Goal: Use online tool/utility: Utilize a website feature to perform a specific function

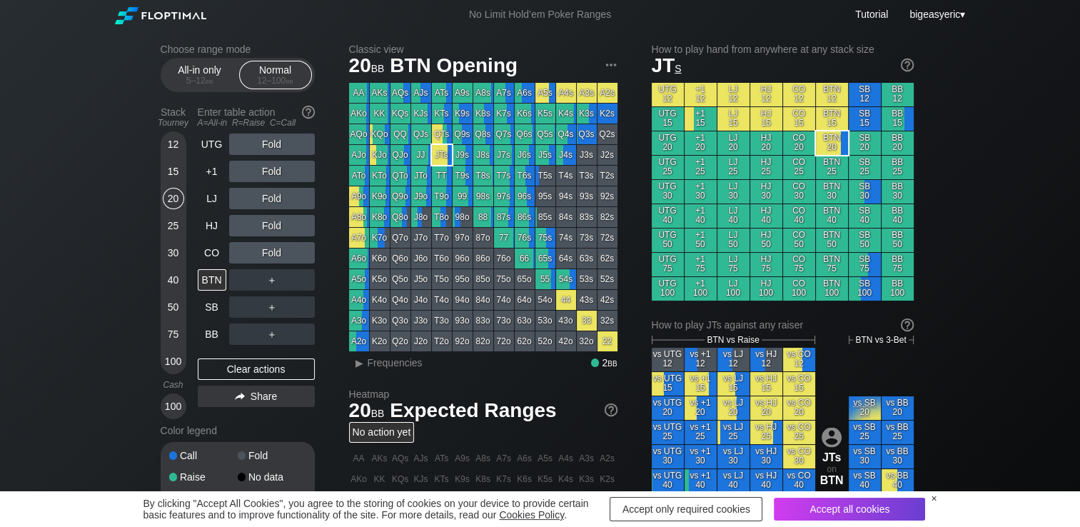
click at [751, 23] on div "Tutorial bigeasyeric ▾" at bounding box center [798, 16] width 333 height 15
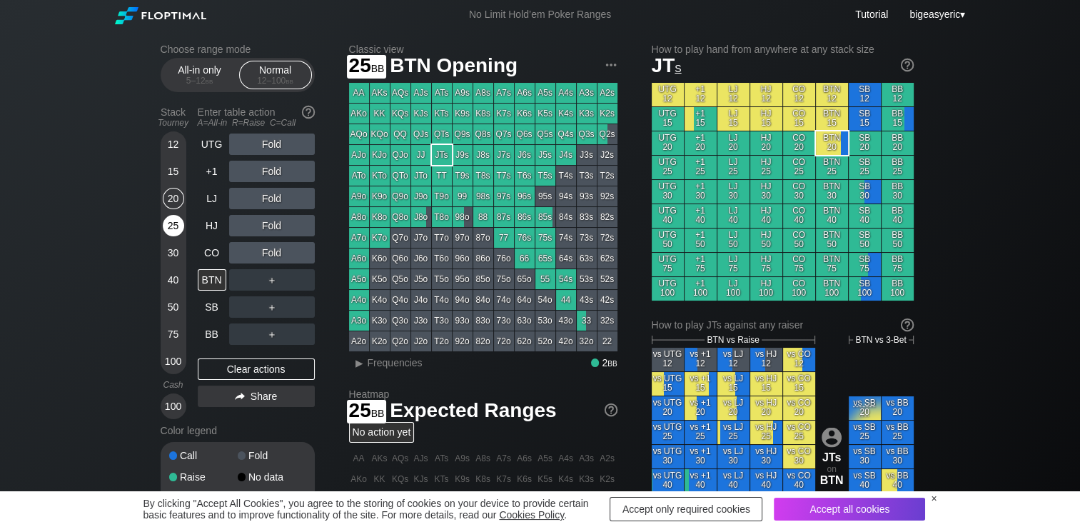
click at [170, 225] on div "25" at bounding box center [173, 225] width 21 height 21
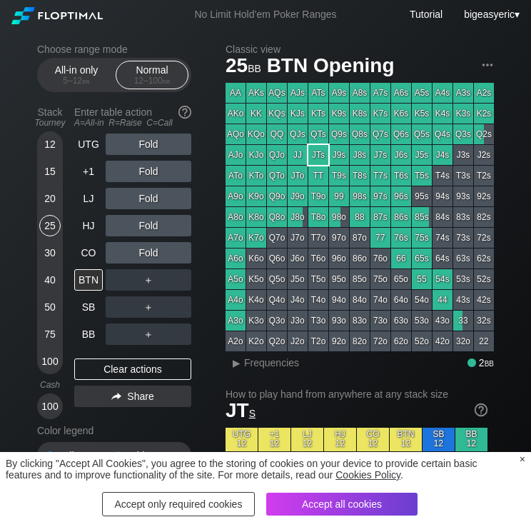
click at [233, 503] on div "Accept only required cookies" at bounding box center [178, 504] width 153 height 24
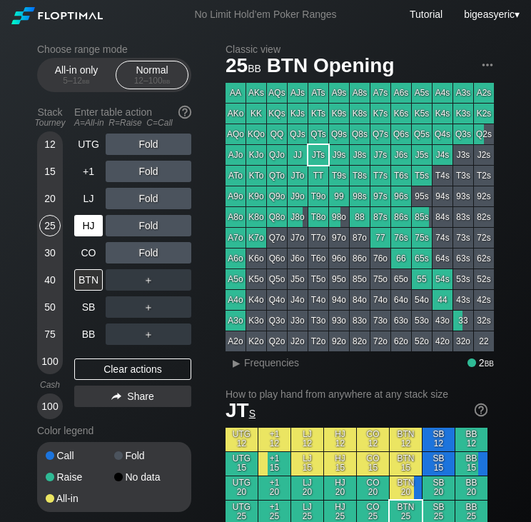
click at [90, 218] on div "HJ" at bounding box center [88, 225] width 29 height 21
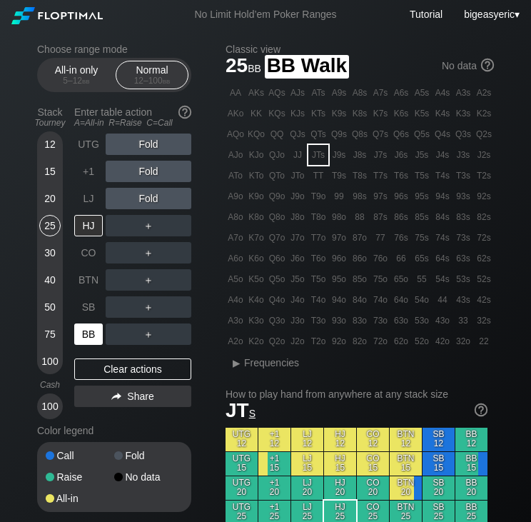
click at [88, 342] on div "BB" at bounding box center [88, 333] width 29 height 21
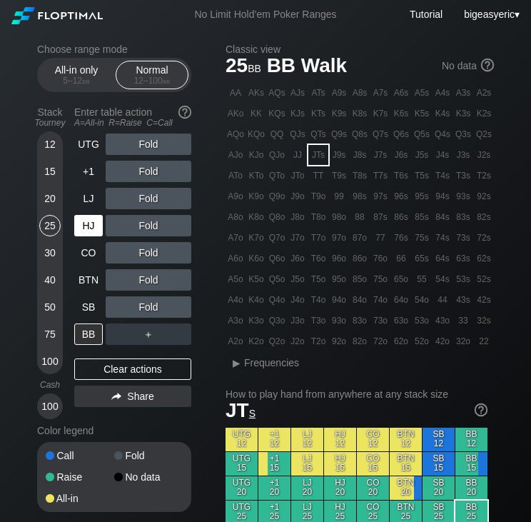
click at [96, 222] on div "HJ" at bounding box center [88, 225] width 29 height 21
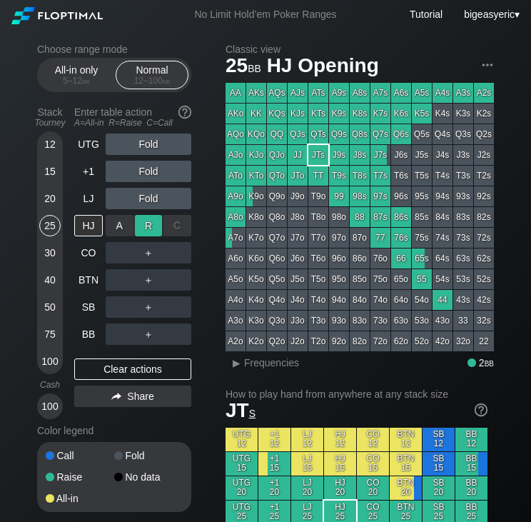
click at [139, 233] on div "R ✕" at bounding box center [149, 225] width 28 height 21
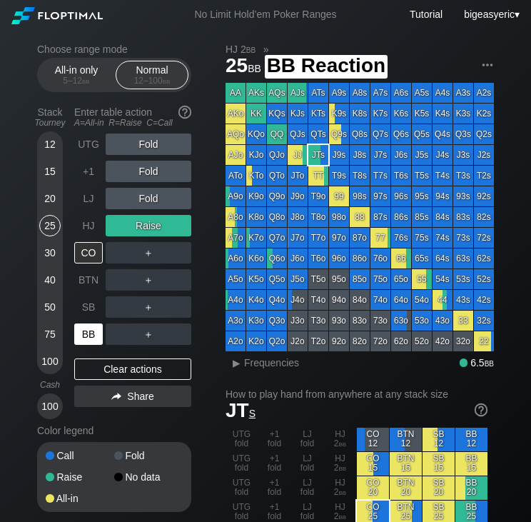
click at [94, 330] on div "BB" at bounding box center [88, 333] width 29 height 21
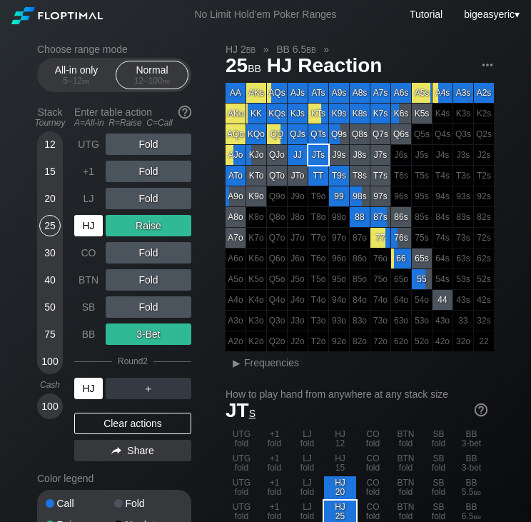
drag, startPoint x: 153, startPoint y: 336, endPoint x: 86, endPoint y: 389, distance: 85.9
click at [86, 389] on div "HJ" at bounding box center [88, 387] width 29 height 21
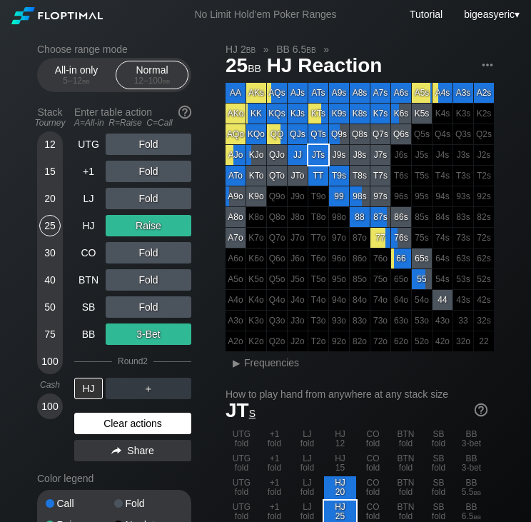
click at [134, 430] on div "Clear actions" at bounding box center [132, 422] width 117 height 21
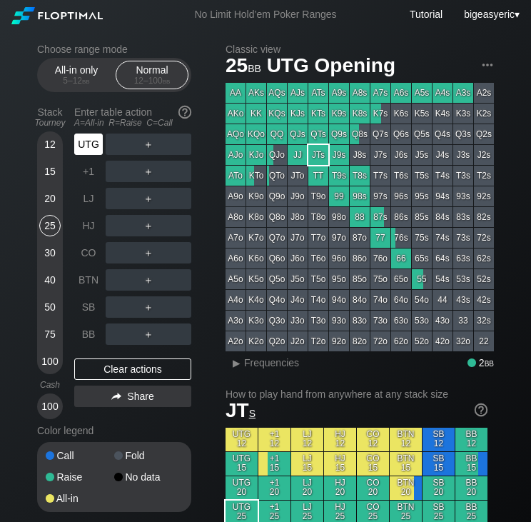
click at [95, 144] on div "UTG" at bounding box center [88, 143] width 29 height 21
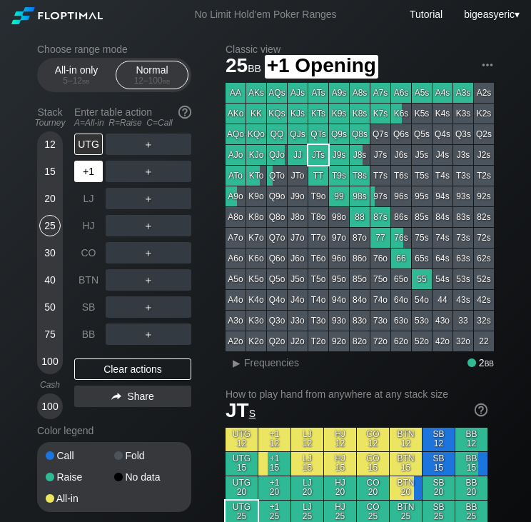
click at [92, 172] on div "+1" at bounding box center [88, 171] width 29 height 21
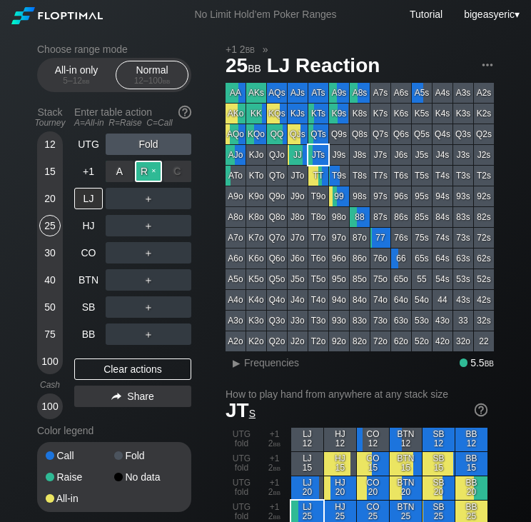
click at [146, 179] on div "R ✕" at bounding box center [149, 171] width 28 height 21
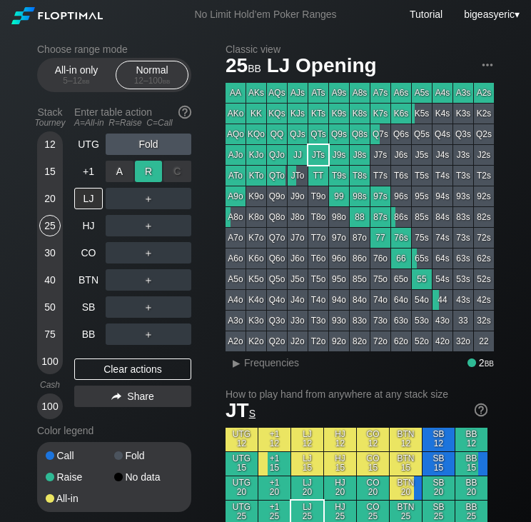
click at [146, 179] on div "R ✕" at bounding box center [149, 171] width 28 height 21
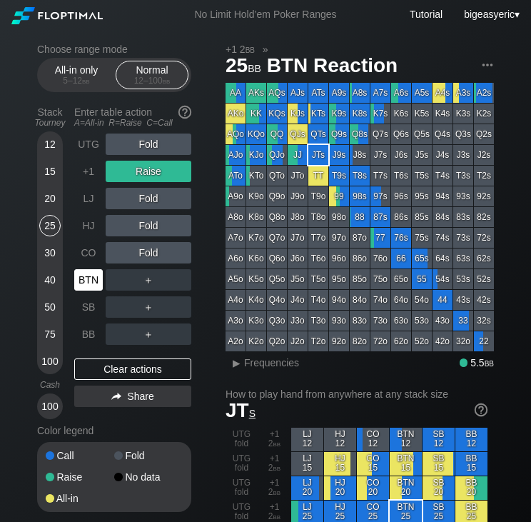
click at [93, 285] on div "BTN" at bounding box center [88, 279] width 29 height 21
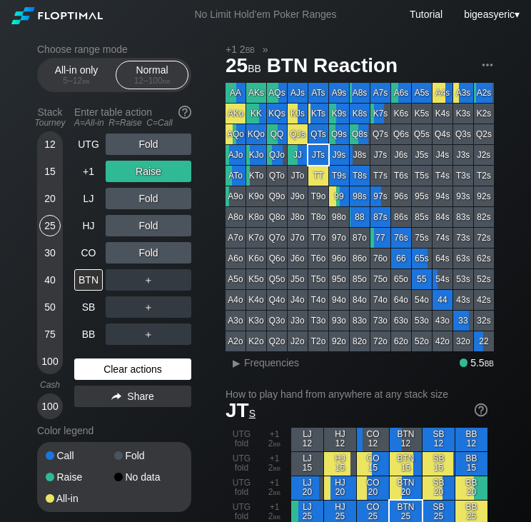
click at [98, 375] on div "Clear actions" at bounding box center [132, 368] width 117 height 21
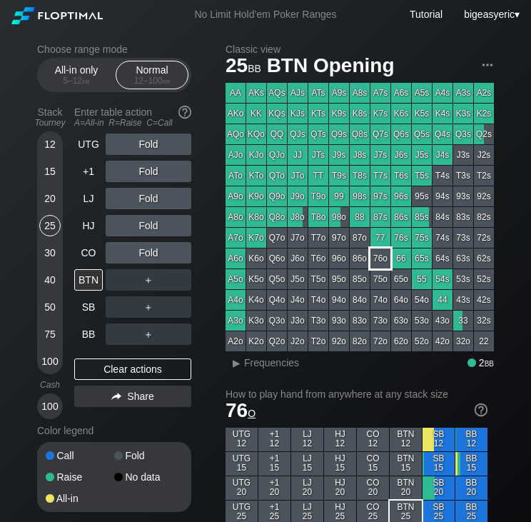
click at [375, 258] on div "76o" at bounding box center [380, 258] width 20 height 20
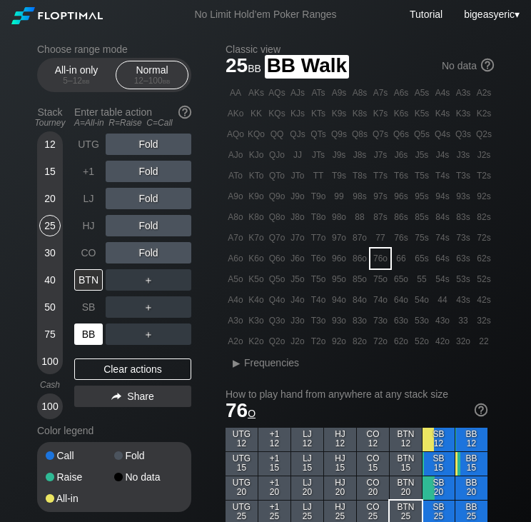
click at [83, 338] on div "BB" at bounding box center [88, 333] width 29 height 21
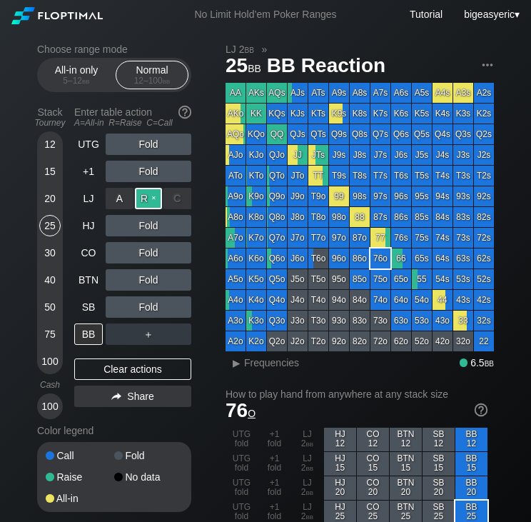
click at [138, 203] on div "R ✕" at bounding box center [149, 198] width 28 height 21
click at [54, 301] on div "50" at bounding box center [49, 306] width 21 height 21
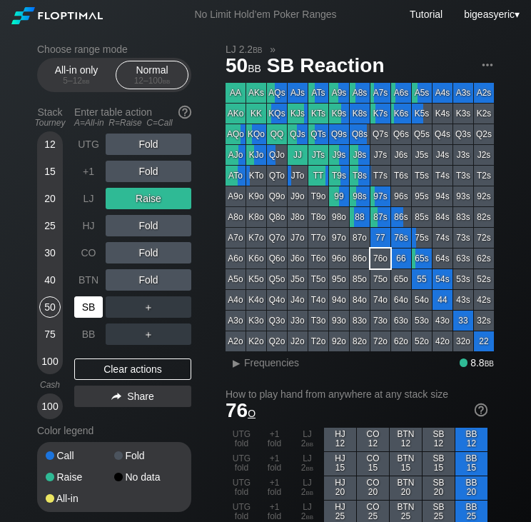
click at [88, 308] on div "SB" at bounding box center [88, 306] width 29 height 21
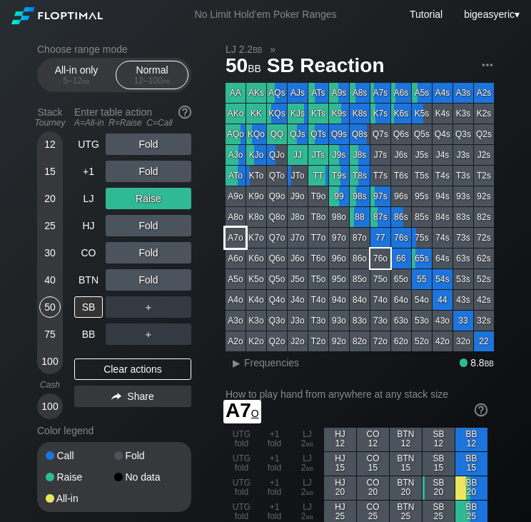
click at [235, 232] on div "A7o" at bounding box center [235, 238] width 20 height 20
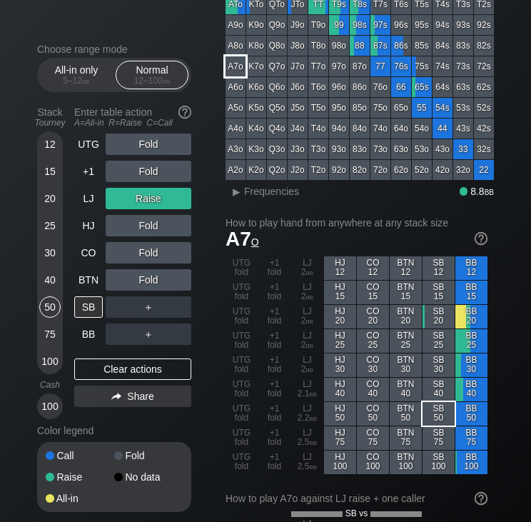
scroll to position [200, 0]
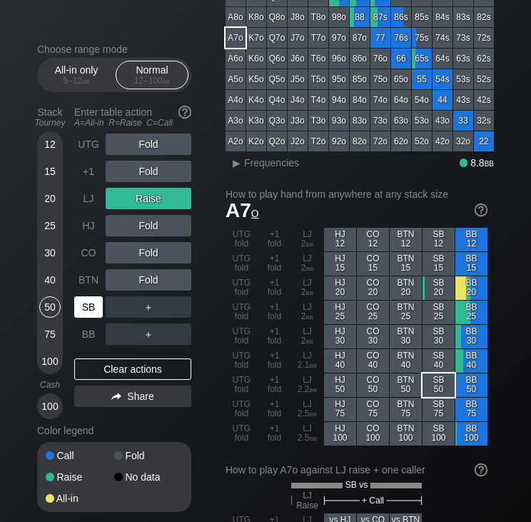
click at [95, 308] on div "SB" at bounding box center [88, 306] width 29 height 21
click at [102, 308] on div "SB" at bounding box center [88, 306] width 29 height 21
click at [98, 308] on div "SB" at bounding box center [88, 306] width 29 height 21
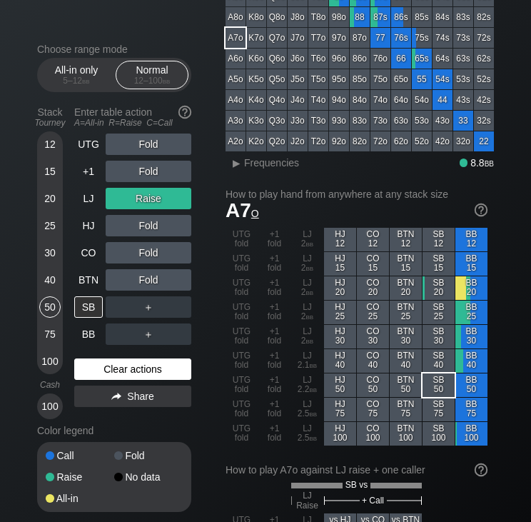
click at [140, 374] on div "Clear actions" at bounding box center [132, 368] width 117 height 21
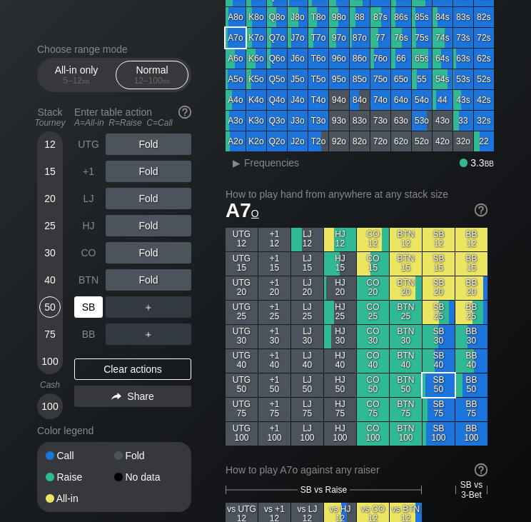
click at [82, 299] on div "SB" at bounding box center [88, 306] width 29 height 21
click at [171, 308] on div "C ✕" at bounding box center [177, 306] width 28 height 21
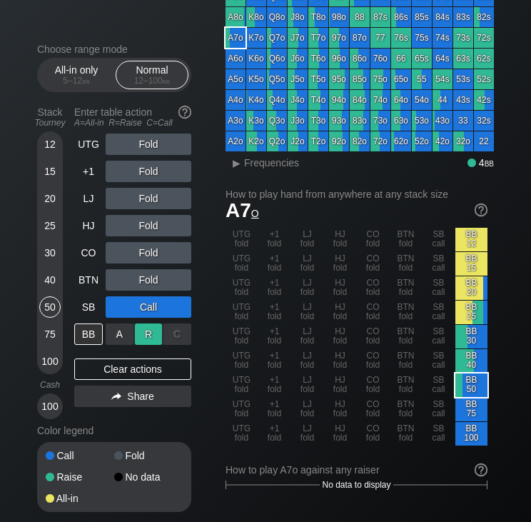
click at [152, 340] on div "R ✕" at bounding box center [149, 333] width 28 height 21
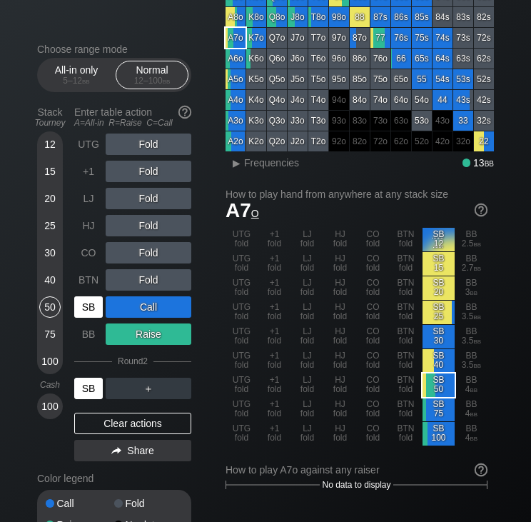
drag, startPoint x: 86, startPoint y: 396, endPoint x: 81, endPoint y: 390, distance: 7.6
click at [81, 390] on div "SB" at bounding box center [88, 387] width 29 height 21
click at [46, 280] on div "40" at bounding box center [49, 279] width 21 height 21
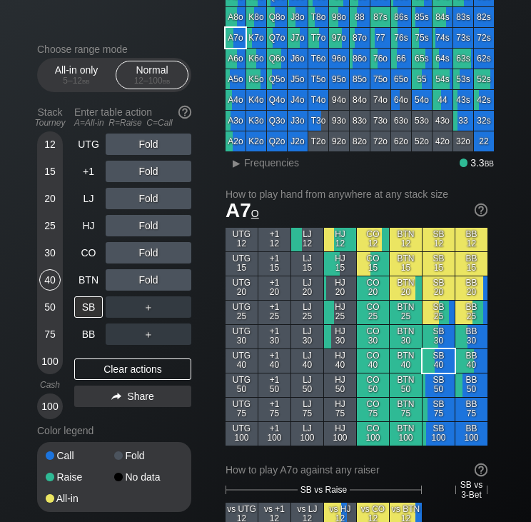
drag, startPoint x: 108, startPoint y: 424, endPoint x: 83, endPoint y: 420, distance: 25.9
click at [83, 419] on div "UTG Fold +1 Fold LJ Fold HJ Fold CO Fold BTN Fold SB ＋ BB ＋ Clear actions Share" at bounding box center [132, 275] width 117 height 285
click at [129, 364] on div "Clear actions" at bounding box center [132, 368] width 117 height 21
click at [157, 195] on div "Fold" at bounding box center [149, 198] width 86 height 21
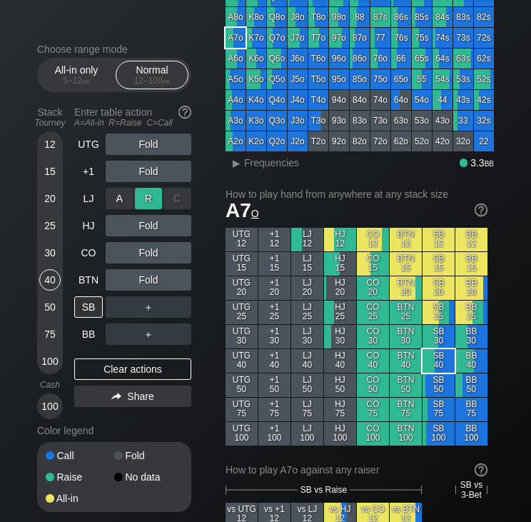
click at [149, 193] on div "R ✕" at bounding box center [149, 198] width 28 height 21
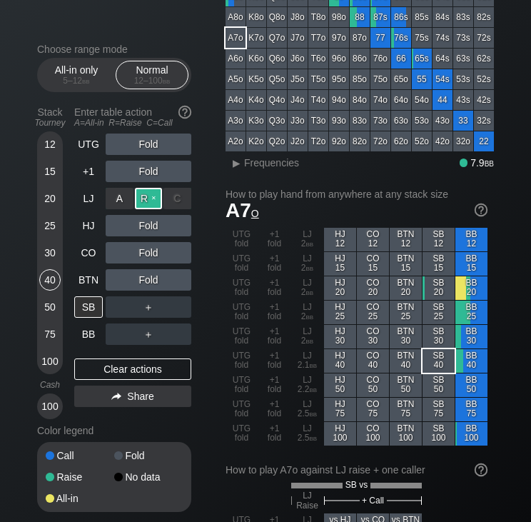
click at [148, 194] on div "R ✕" at bounding box center [149, 198] width 28 height 21
click at [154, 202] on div "R ✕" at bounding box center [149, 198] width 28 height 21
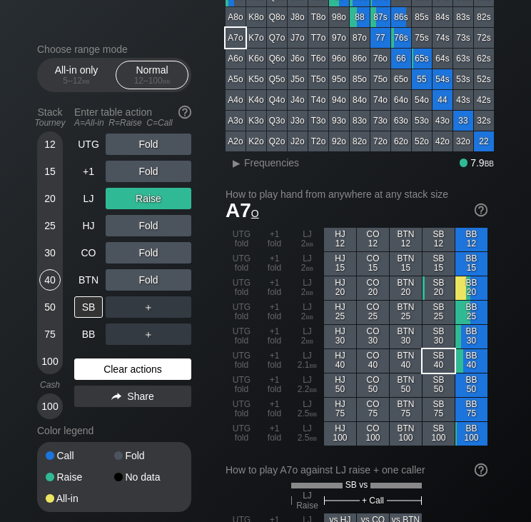
click at [96, 364] on div "Clear actions" at bounding box center [132, 368] width 117 height 21
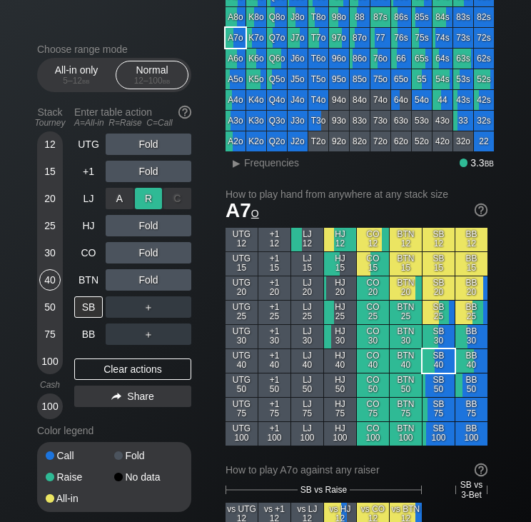
click at [151, 199] on div "R ✕" at bounding box center [149, 198] width 28 height 21
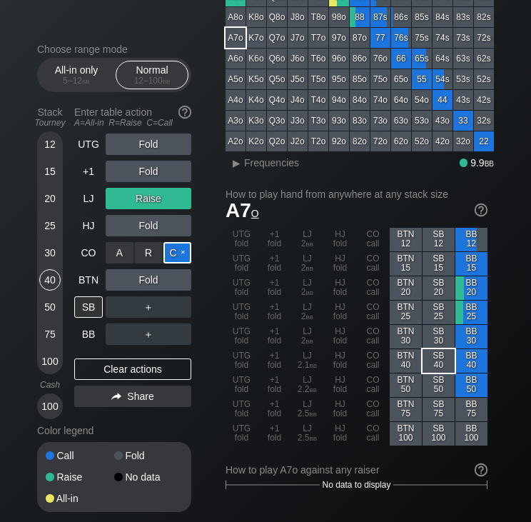
click at [168, 257] on div "C ✕" at bounding box center [177, 252] width 28 height 21
click at [88, 285] on div "BTN" at bounding box center [88, 279] width 29 height 21
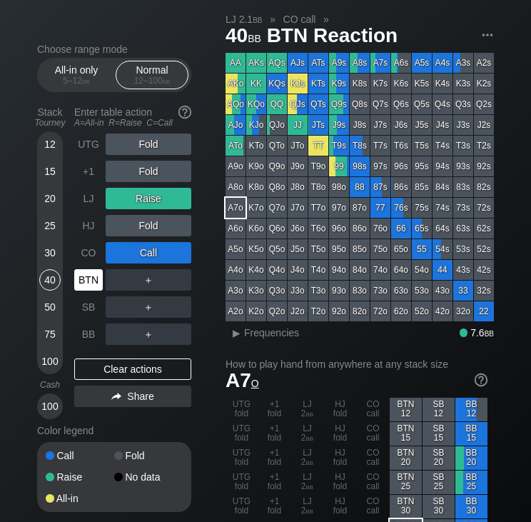
scroll to position [29, 0]
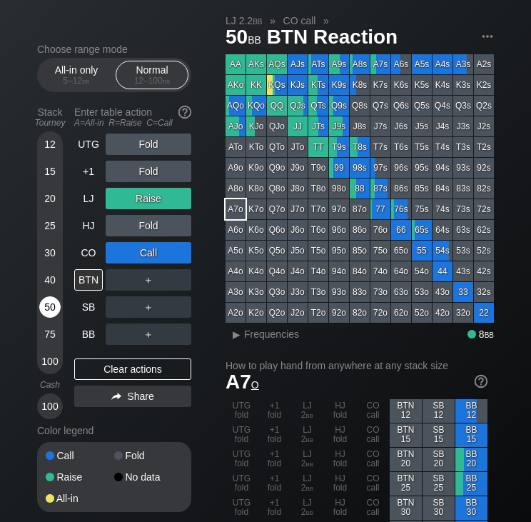
click at [46, 308] on div "50" at bounding box center [49, 306] width 21 height 21
click at [120, 362] on div "Clear actions" at bounding box center [132, 368] width 117 height 21
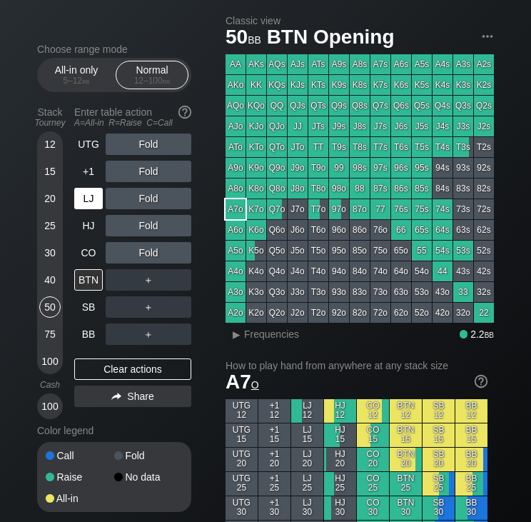
click at [90, 211] on div "LJ" at bounding box center [89, 198] width 31 height 27
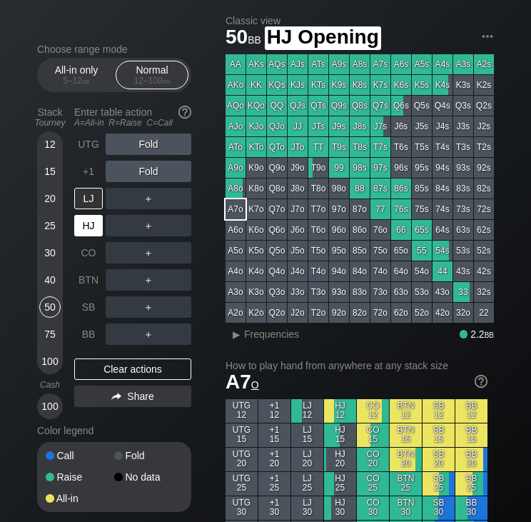
click at [89, 225] on div "HJ" at bounding box center [88, 225] width 29 height 21
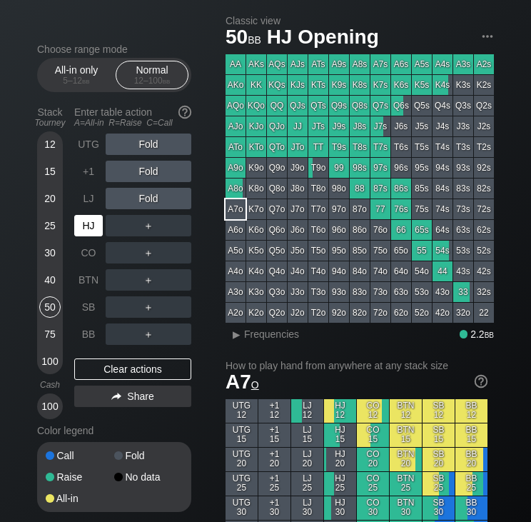
click at [88, 222] on div "HJ" at bounding box center [88, 225] width 29 height 21
click at [252, 105] on div "KQo" at bounding box center [256, 106] width 20 height 20
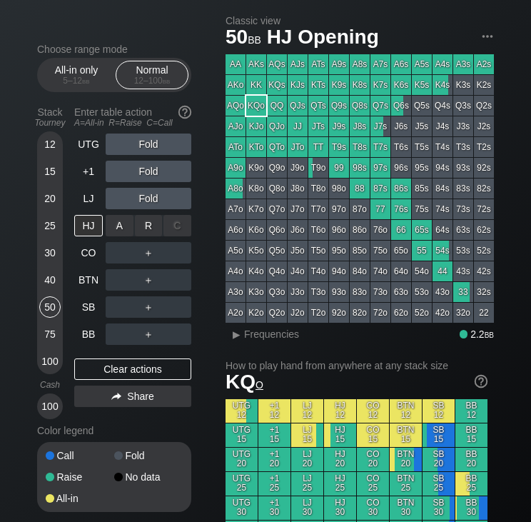
click at [166, 233] on div "C ✕" at bounding box center [177, 225] width 28 height 21
click at [148, 233] on div "R ✕" at bounding box center [149, 225] width 28 height 21
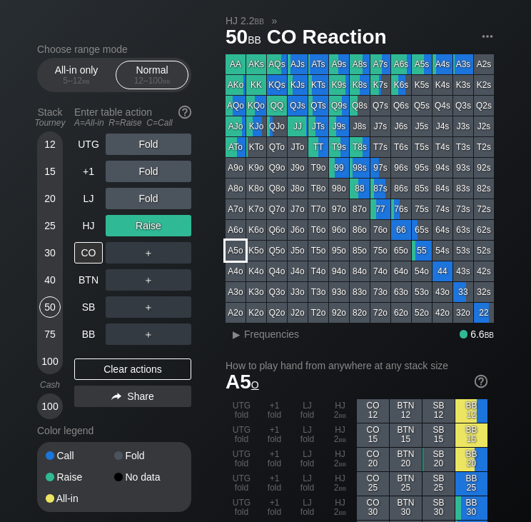
click at [236, 257] on div "A5o" at bounding box center [235, 250] width 20 height 20
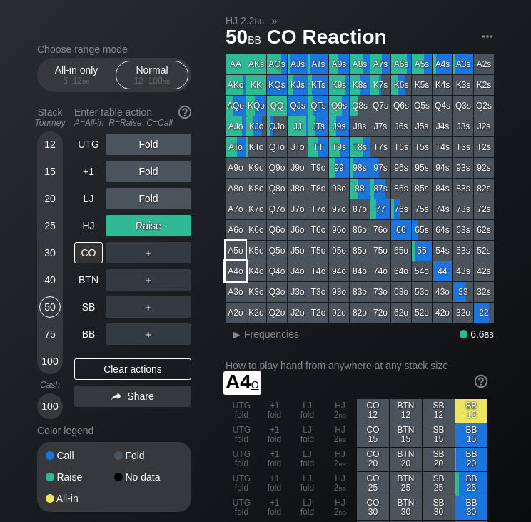
click at [237, 265] on div "A4o" at bounding box center [235, 271] width 20 height 20
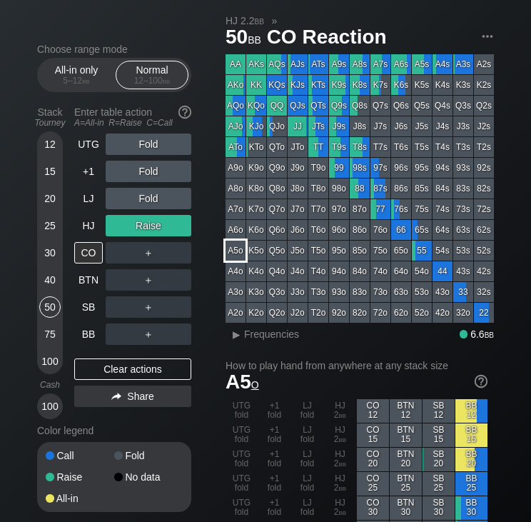
click at [234, 259] on div "A5o" at bounding box center [235, 250] width 20 height 20
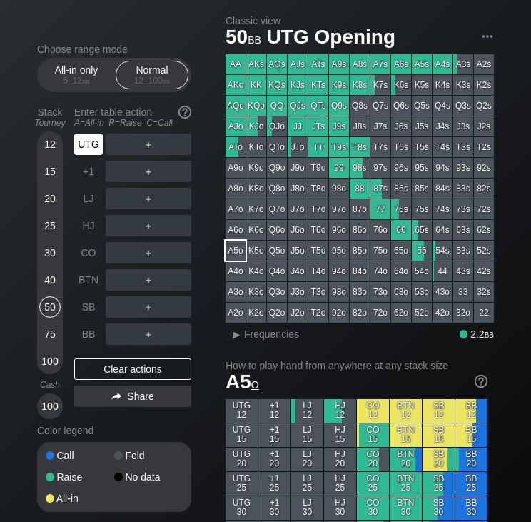
click at [85, 151] on div "UTG" at bounding box center [88, 143] width 29 height 21
click at [140, 149] on div "R ✕" at bounding box center [149, 143] width 28 height 21
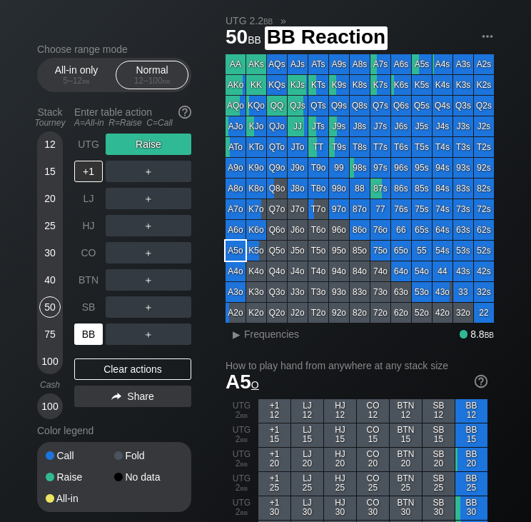
click at [80, 338] on div "BB" at bounding box center [88, 333] width 29 height 21
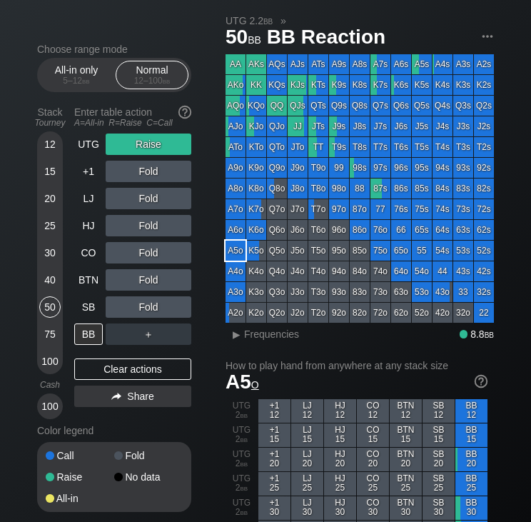
click at [234, 143] on div "ATo" at bounding box center [235, 147] width 20 height 20
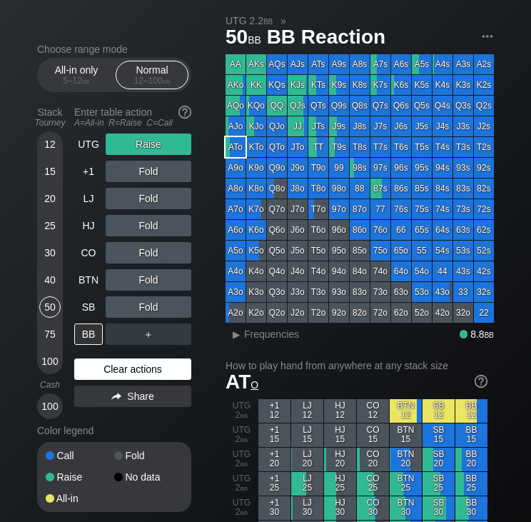
click at [141, 372] on div "Clear actions" at bounding box center [132, 368] width 117 height 21
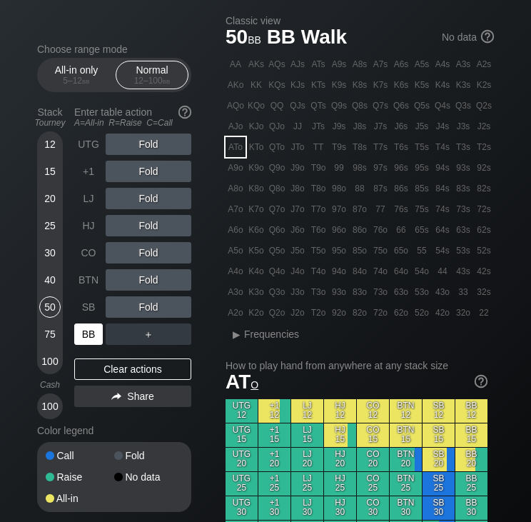
click at [100, 331] on div "BB" at bounding box center [88, 333] width 29 height 21
click at [91, 336] on div "BB" at bounding box center [88, 333] width 29 height 21
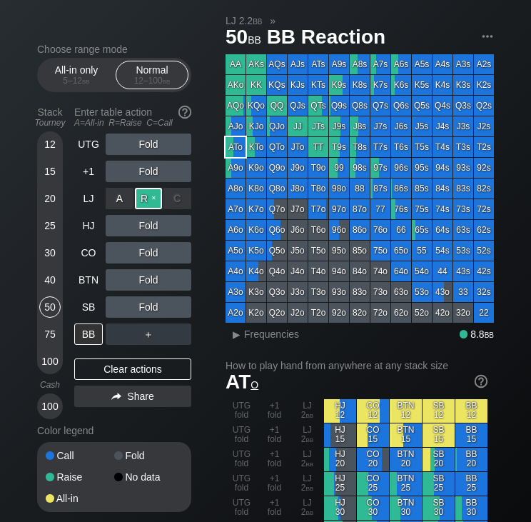
click at [147, 203] on div "R ✕" at bounding box center [149, 198] width 28 height 21
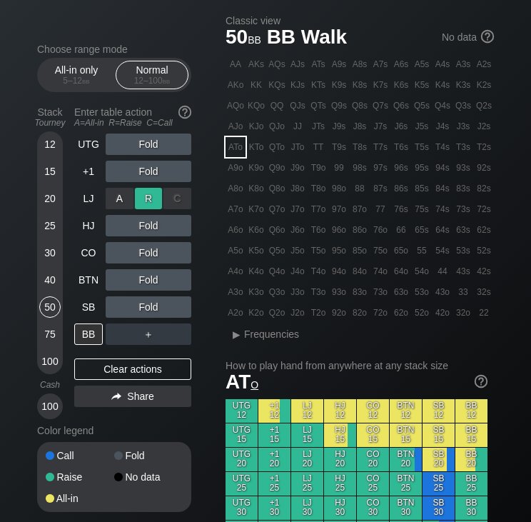
click at [152, 202] on div "R ✕" at bounding box center [149, 198] width 28 height 21
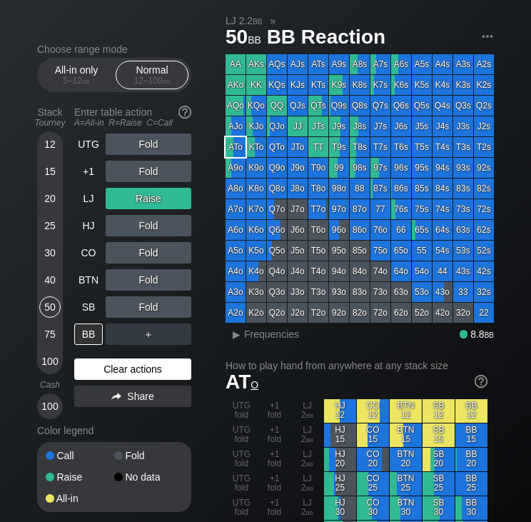
click at [93, 366] on div "Clear actions" at bounding box center [132, 368] width 117 height 21
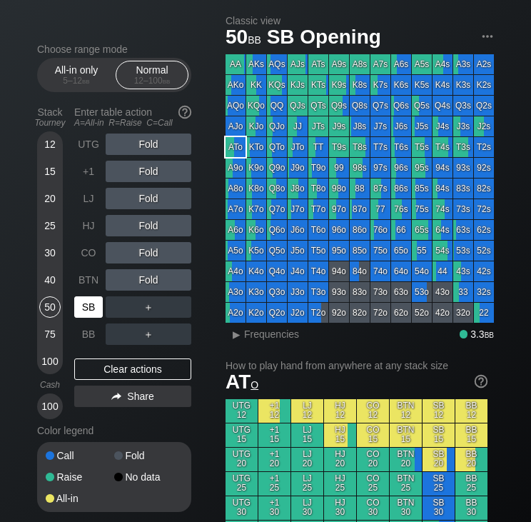
click at [103, 314] on div "SB" at bounding box center [89, 306] width 31 height 27
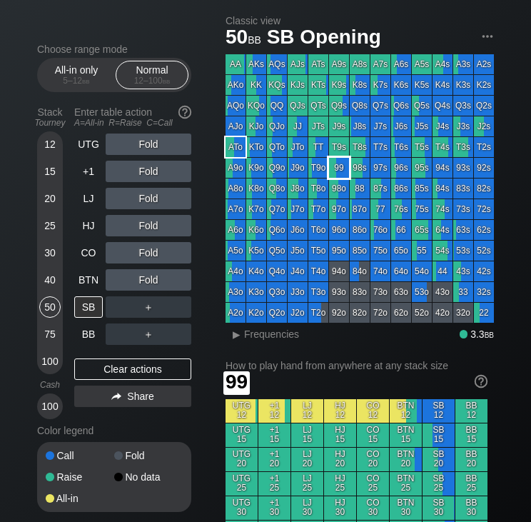
click at [337, 173] on div "99" at bounding box center [339, 168] width 20 height 20
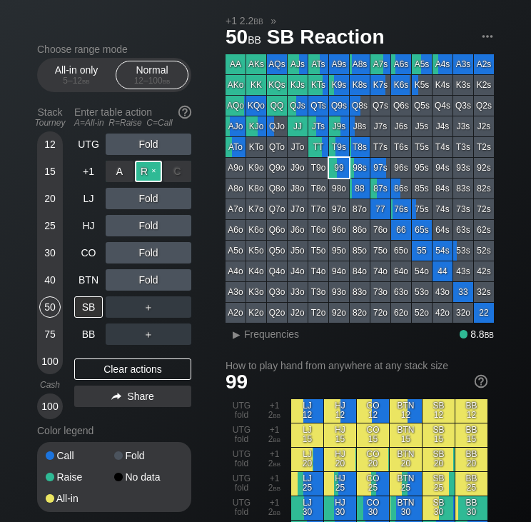
click at [146, 178] on div "R ✕" at bounding box center [149, 171] width 28 height 21
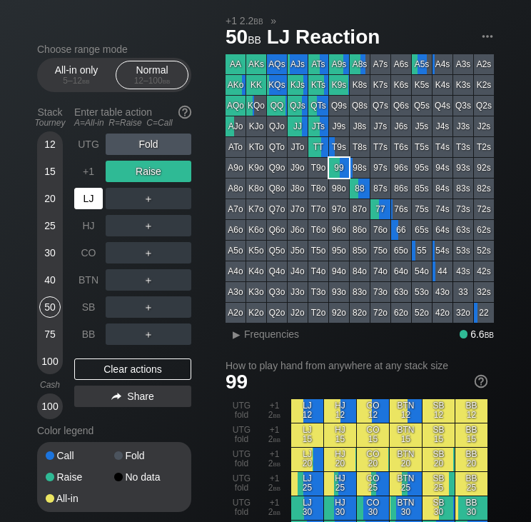
click at [84, 205] on div "LJ" at bounding box center [88, 198] width 29 height 21
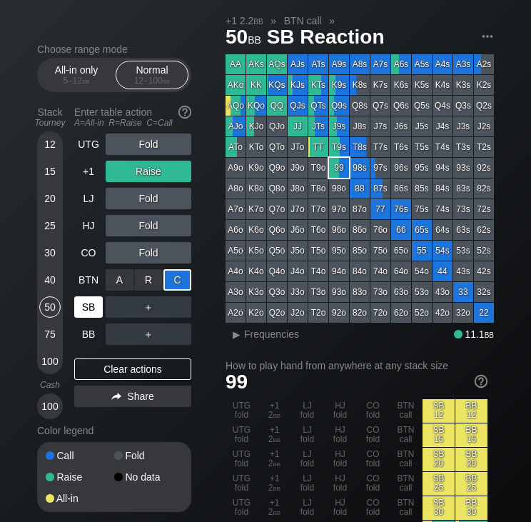
drag, startPoint x: 183, startPoint y: 282, endPoint x: 88, endPoint y: 307, distance: 97.4
click at [88, 307] on div "SB" at bounding box center [88, 306] width 29 height 21
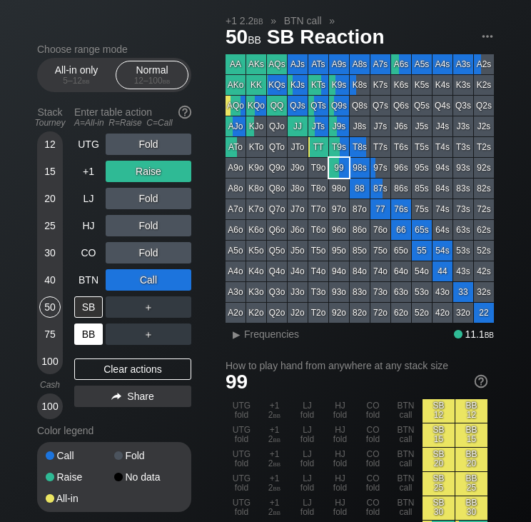
click at [91, 333] on div "BB" at bounding box center [88, 333] width 29 height 21
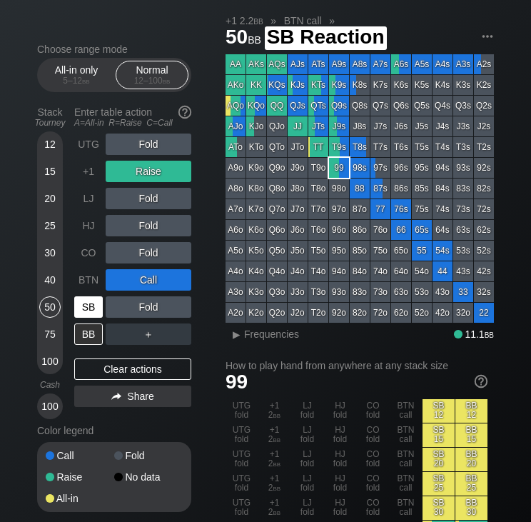
click at [93, 313] on div "SB" at bounding box center [88, 306] width 29 height 21
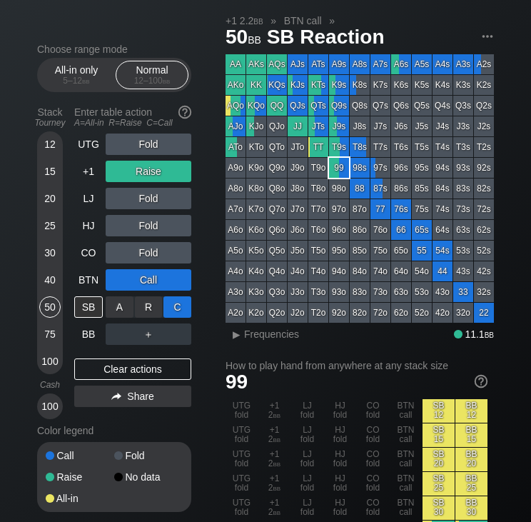
click at [187, 308] on div "C ✕" at bounding box center [177, 306] width 28 height 21
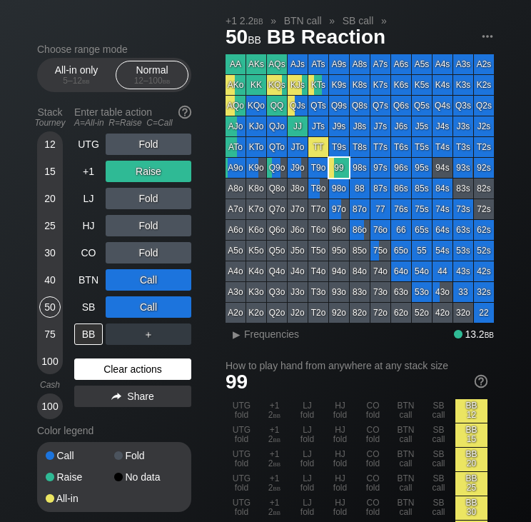
click at [113, 376] on div "Clear actions" at bounding box center [132, 368] width 117 height 21
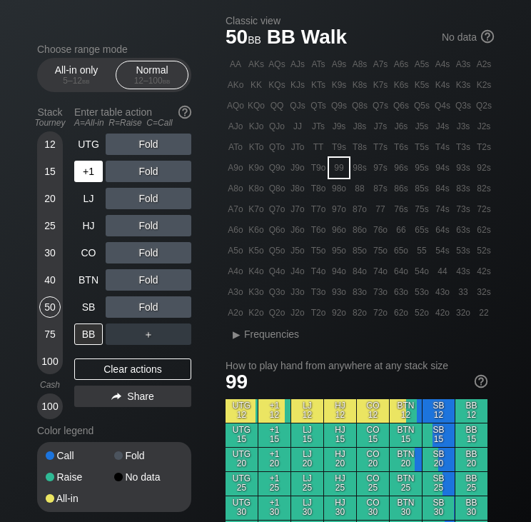
click at [86, 183] on div "+1" at bounding box center [89, 171] width 31 height 27
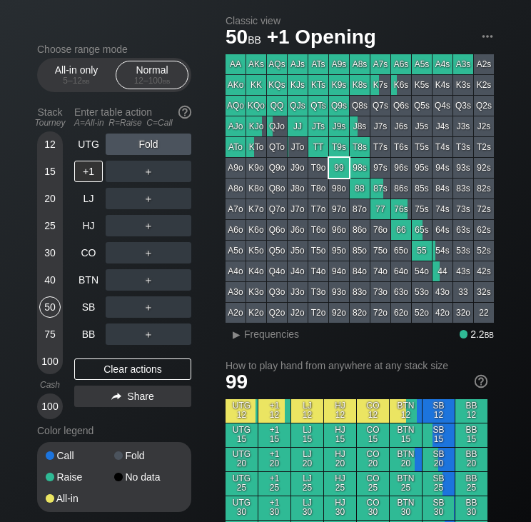
click at [52, 336] on div "75" at bounding box center [49, 333] width 21 height 21
click at [53, 320] on div "50" at bounding box center [49, 309] width 21 height 27
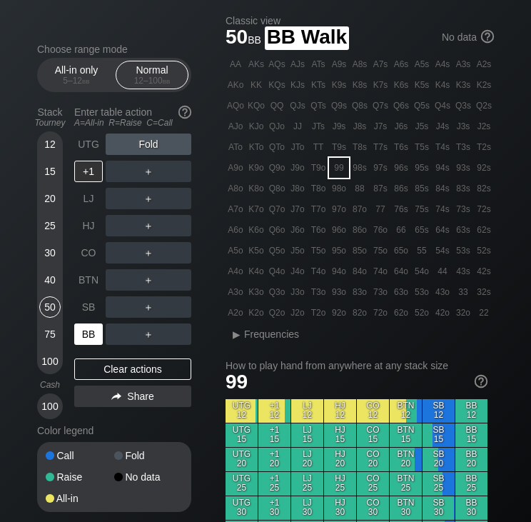
click at [98, 337] on div "BB" at bounding box center [88, 333] width 29 height 21
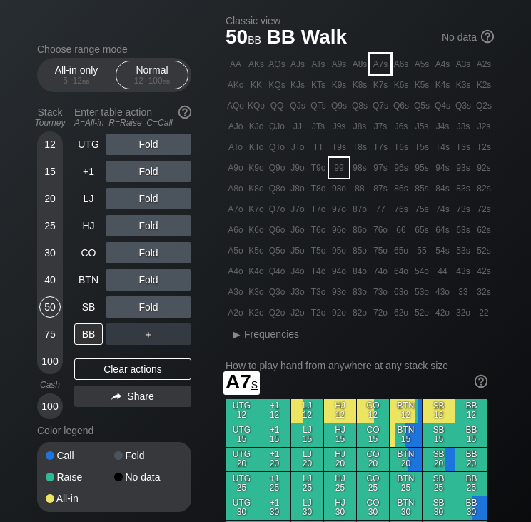
click at [378, 68] on div "A7s" at bounding box center [380, 64] width 20 height 20
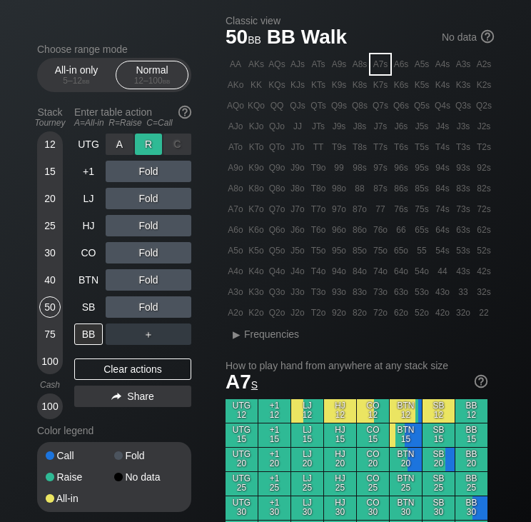
click at [151, 146] on div "R ✕" at bounding box center [149, 143] width 28 height 21
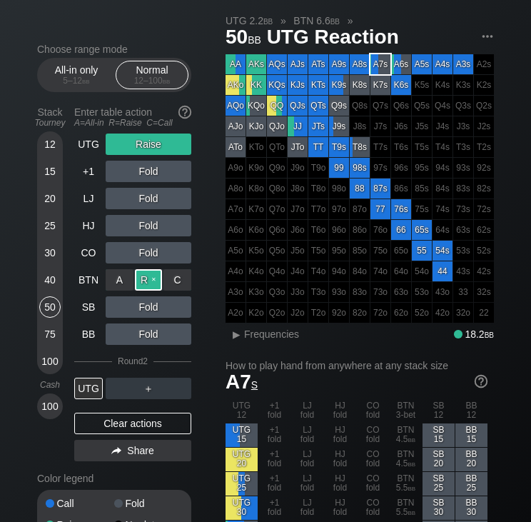
click at [148, 276] on div "R ✕" at bounding box center [149, 279] width 28 height 21
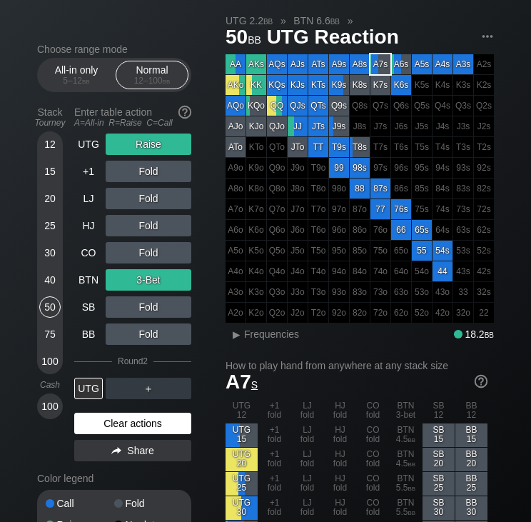
click at [113, 425] on div "Clear actions" at bounding box center [132, 422] width 117 height 21
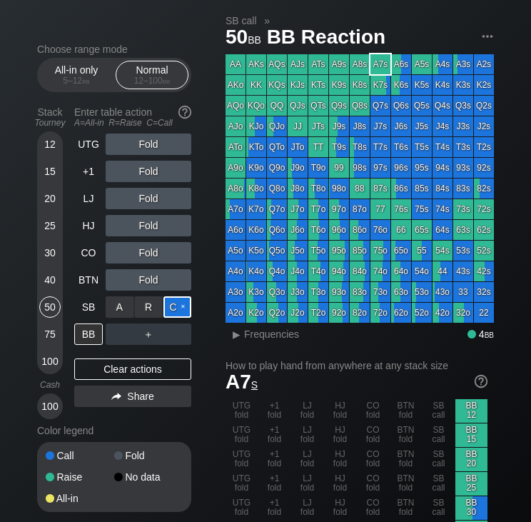
click at [183, 308] on div "C ✕" at bounding box center [177, 306] width 28 height 21
click at [148, 339] on div "R ✕" at bounding box center [149, 333] width 28 height 21
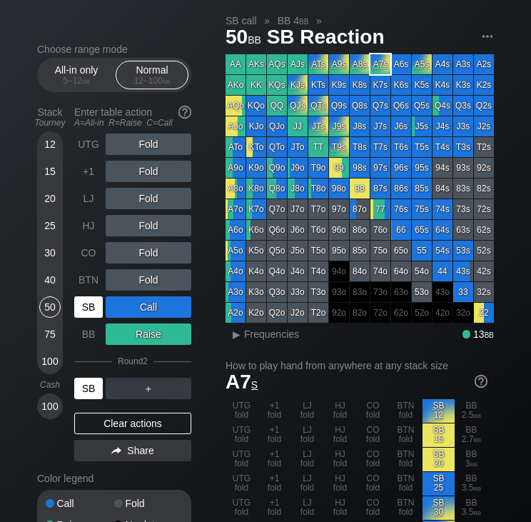
click at [96, 390] on div "SB" at bounding box center [88, 387] width 29 height 21
click at [83, 385] on div "SB" at bounding box center [88, 387] width 29 height 21
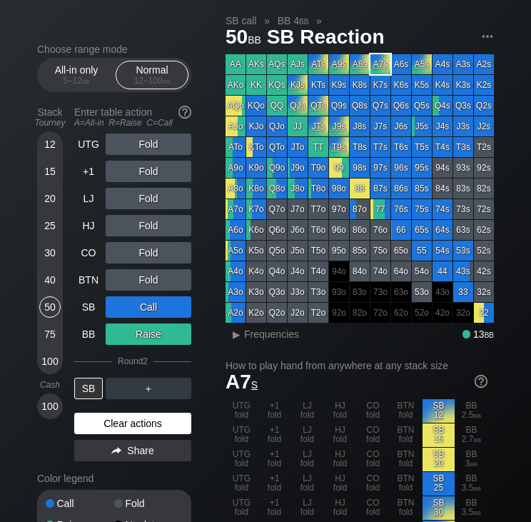
click at [146, 422] on div "Clear actions" at bounding box center [132, 422] width 117 height 21
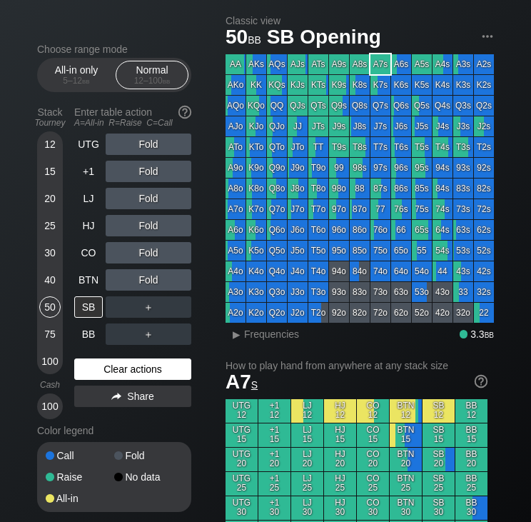
click at [99, 368] on div "Clear actions" at bounding box center [132, 368] width 117 height 21
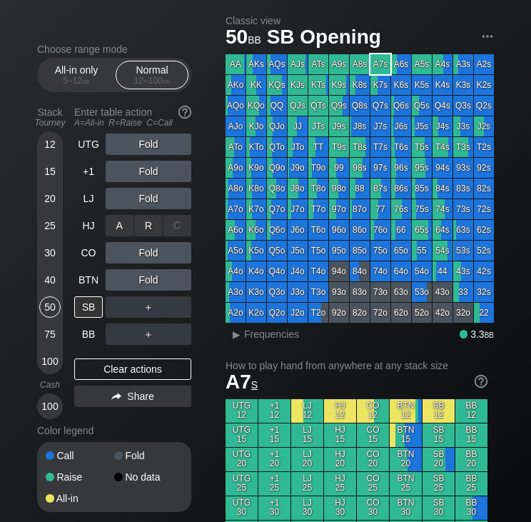
click at [141, 225] on div "R ✕" at bounding box center [149, 225] width 28 height 21
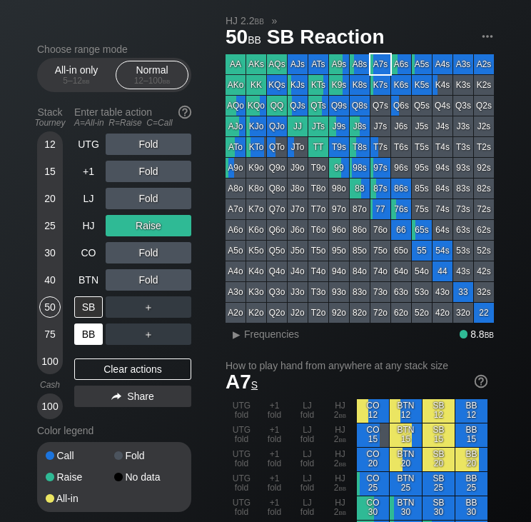
click at [77, 337] on div "BB" at bounding box center [88, 333] width 29 height 21
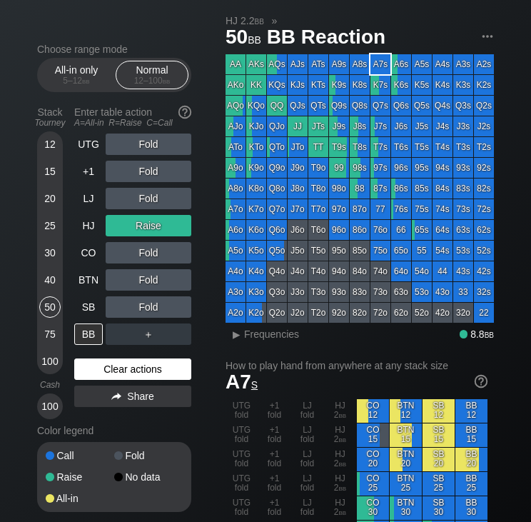
click at [168, 371] on div "Clear actions" at bounding box center [132, 368] width 117 height 21
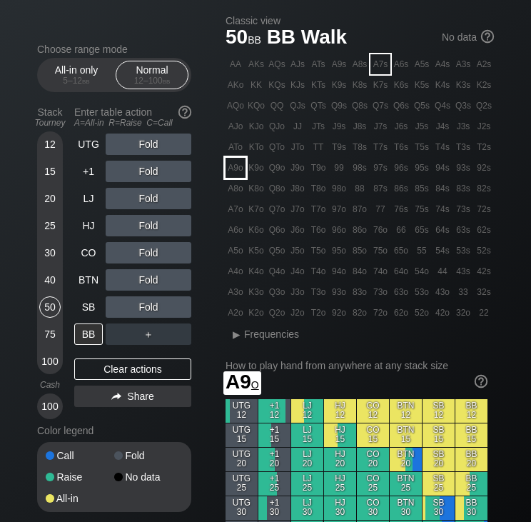
click at [237, 176] on div "A9o" at bounding box center [235, 168] width 20 height 20
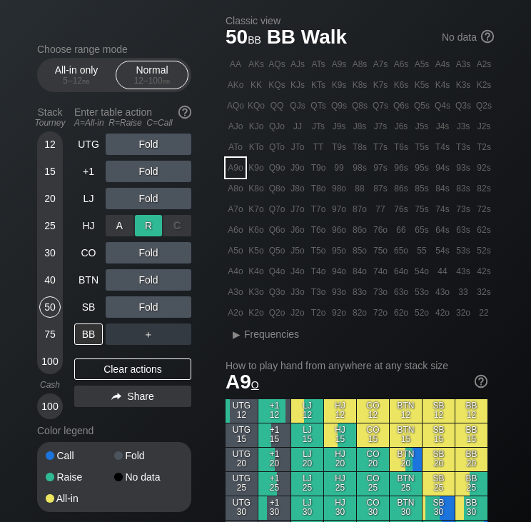
click at [140, 219] on div "R ✕" at bounding box center [149, 225] width 28 height 21
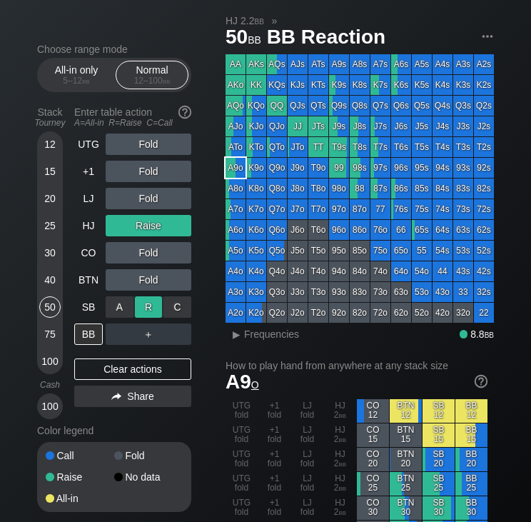
click at [160, 304] on div "R ✕" at bounding box center [149, 306] width 28 height 21
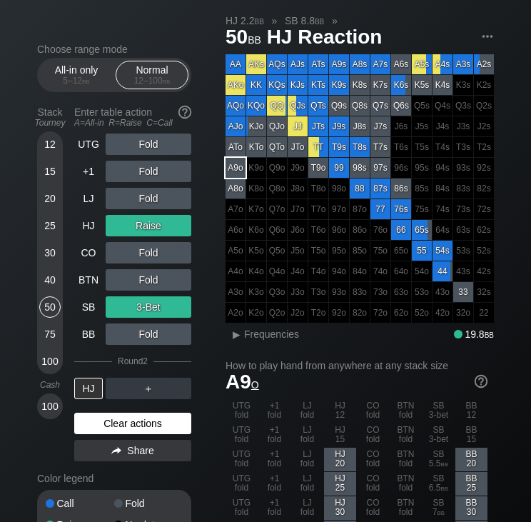
click at [106, 420] on div "Clear actions" at bounding box center [132, 422] width 117 height 21
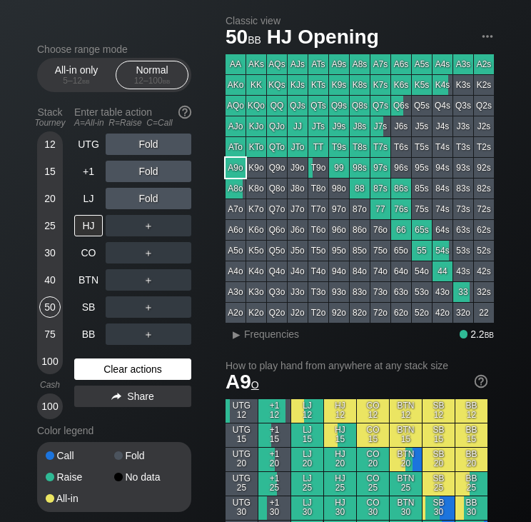
click at [132, 365] on div "Clear actions" at bounding box center [132, 368] width 117 height 21
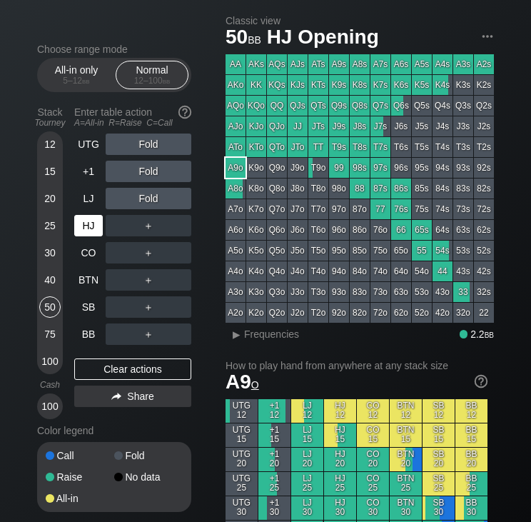
click at [88, 226] on div "HJ" at bounding box center [88, 225] width 29 height 21
click at [143, 225] on div "A ✕ R ✕ C ✕ ＋" at bounding box center [149, 225] width 86 height 21
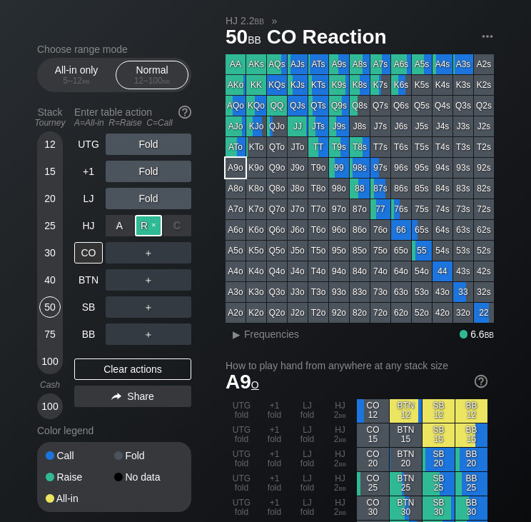
click at [143, 226] on div "R ✕" at bounding box center [149, 225] width 28 height 21
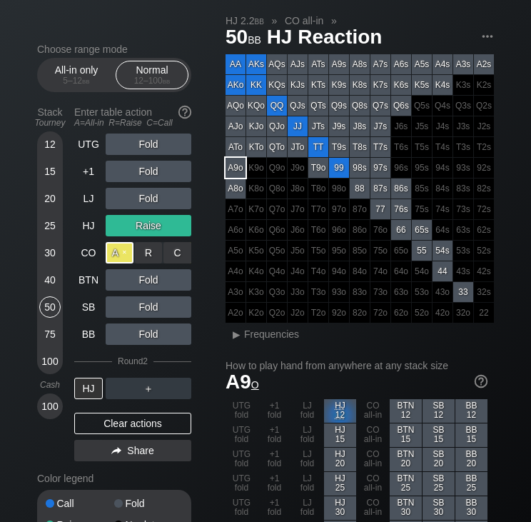
click at [123, 256] on div "A ✕" at bounding box center [120, 252] width 28 height 21
click at [161, 253] on div "All-in" at bounding box center [149, 252] width 86 height 21
click at [168, 254] on div "C ✕" at bounding box center [177, 252] width 28 height 21
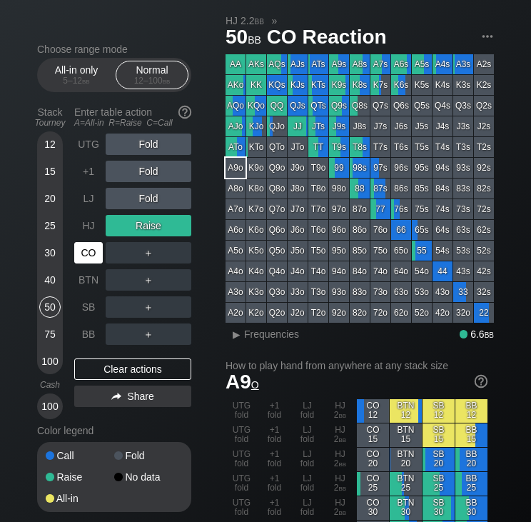
click at [88, 258] on div "CO" at bounding box center [88, 252] width 29 height 21
click at [156, 335] on div "R ✕" at bounding box center [149, 333] width 28 height 21
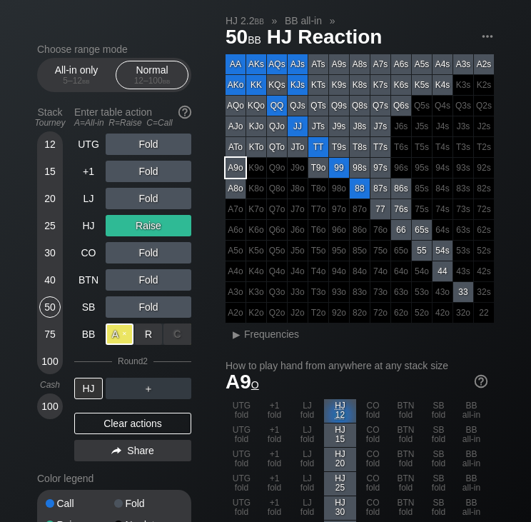
click at [125, 333] on div "A ✕" at bounding box center [120, 333] width 28 height 21
click at [44, 281] on div "40" at bounding box center [49, 279] width 21 height 21
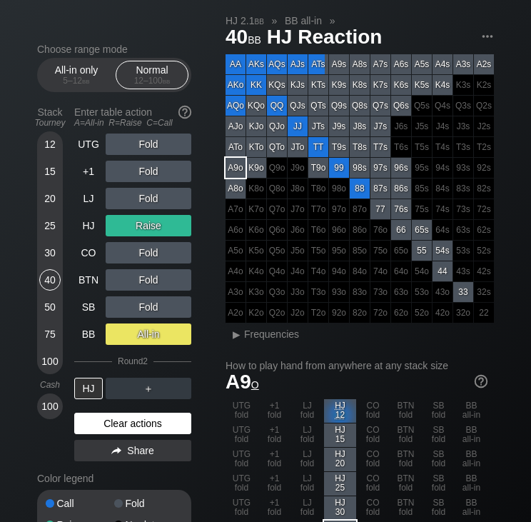
click at [108, 424] on div "Clear actions" at bounding box center [132, 422] width 117 height 21
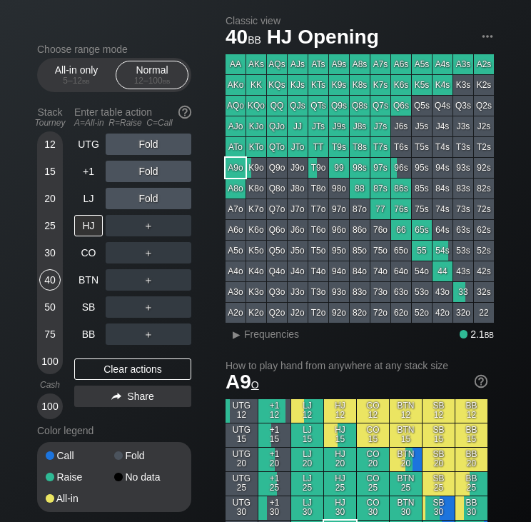
click at [131, 219] on div "＋" at bounding box center [149, 225] width 86 height 21
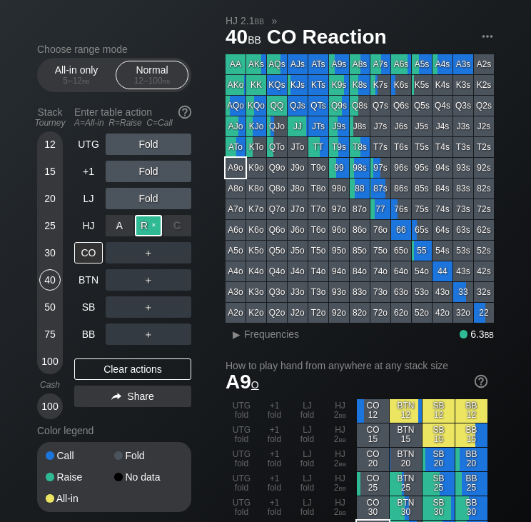
click at [143, 225] on div "R ✕" at bounding box center [149, 225] width 28 height 21
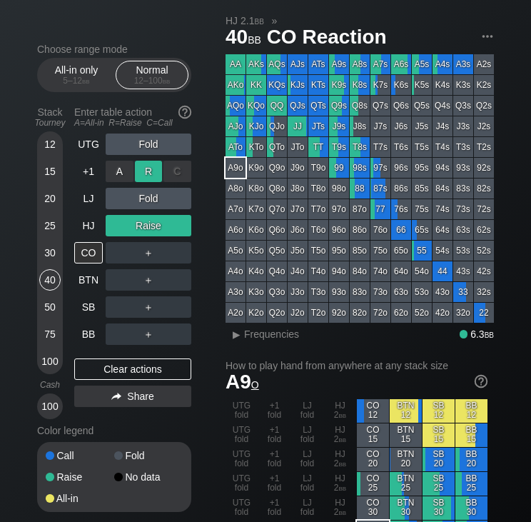
click at [151, 174] on div "R ✕" at bounding box center [149, 171] width 28 height 21
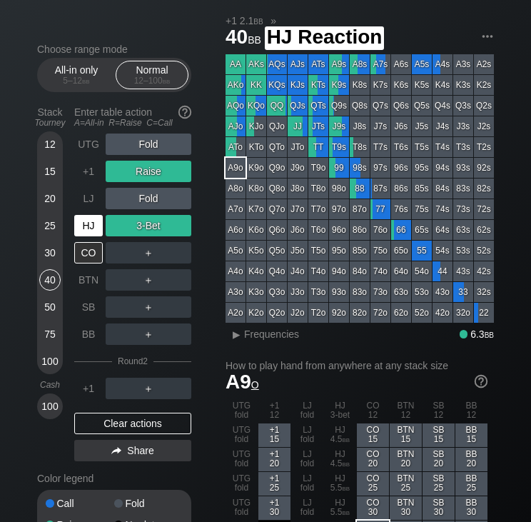
click at [94, 228] on div "HJ" at bounding box center [88, 225] width 29 height 21
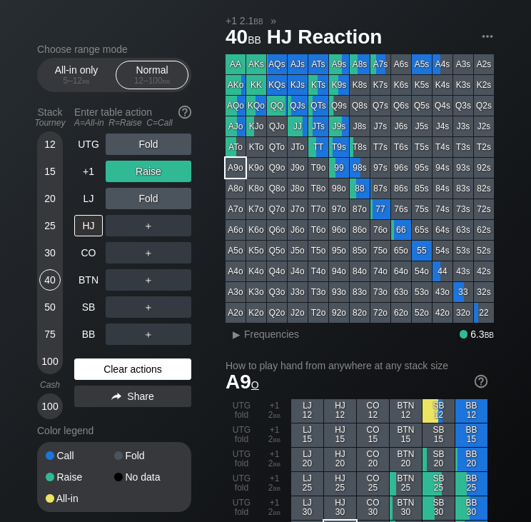
click at [87, 360] on div "Clear actions" at bounding box center [132, 368] width 117 height 21
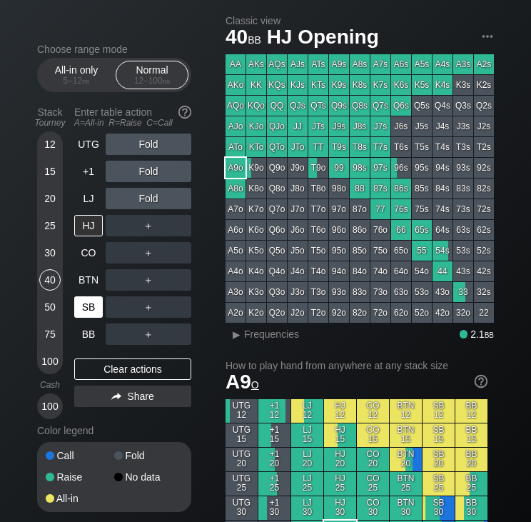
click at [93, 310] on div "SB" at bounding box center [88, 306] width 29 height 21
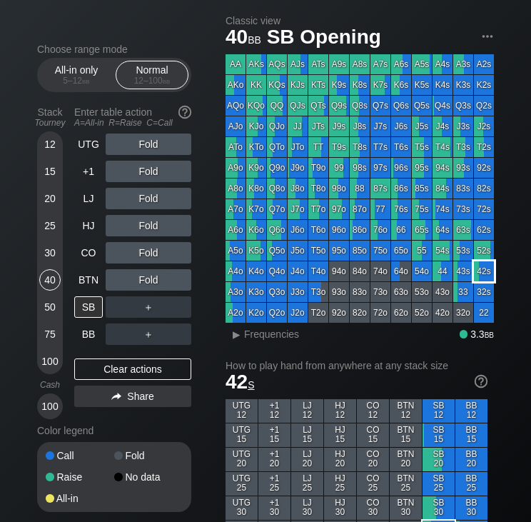
click at [479, 262] on div "42s" at bounding box center [484, 271] width 20 height 20
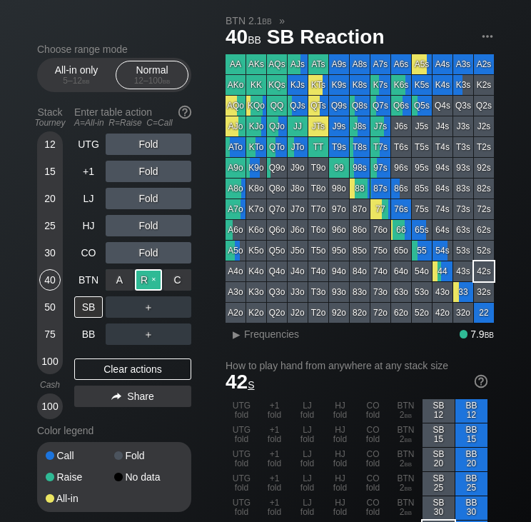
click at [152, 285] on div "R ✕" at bounding box center [149, 279] width 28 height 21
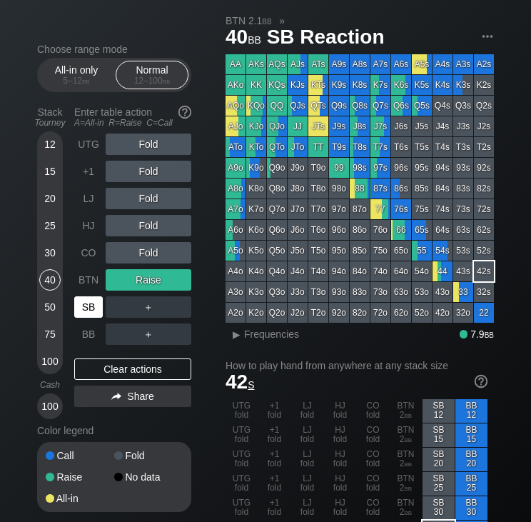
click at [88, 309] on div "SB" at bounding box center [88, 306] width 29 height 21
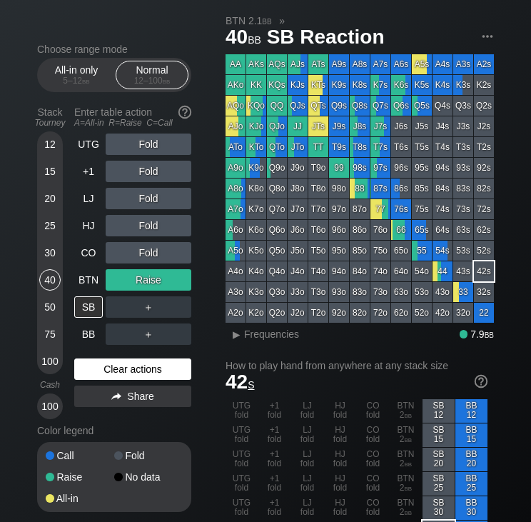
click at [138, 368] on div "Clear actions" at bounding box center [132, 368] width 117 height 21
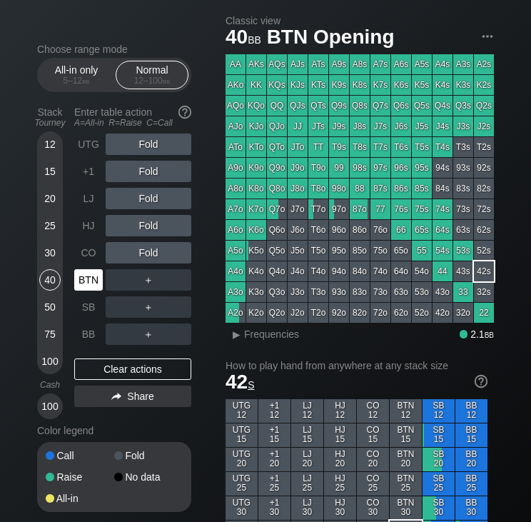
click at [97, 276] on div "BTN" at bounding box center [88, 279] width 29 height 21
click at [148, 283] on div "＋" at bounding box center [149, 279] width 86 height 21
click at [148, 290] on div "R ✕" at bounding box center [149, 279] width 28 height 21
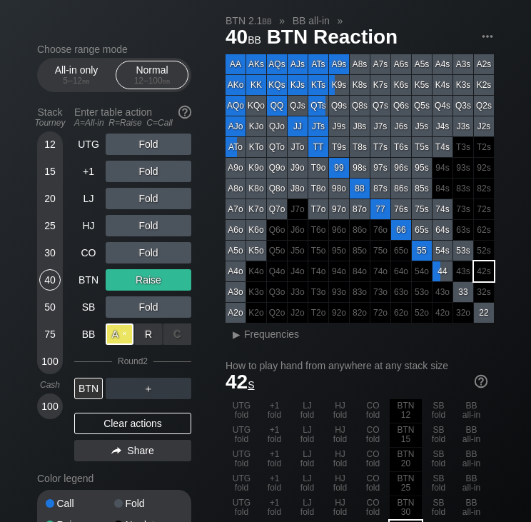
click at [123, 338] on div "A ✕" at bounding box center [120, 333] width 28 height 21
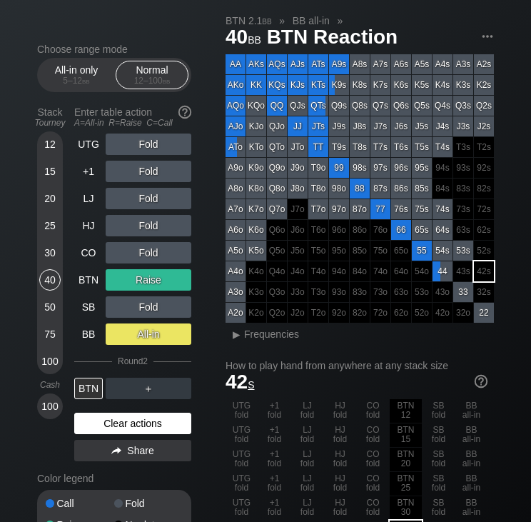
click at [128, 419] on div "Clear actions" at bounding box center [132, 422] width 117 height 21
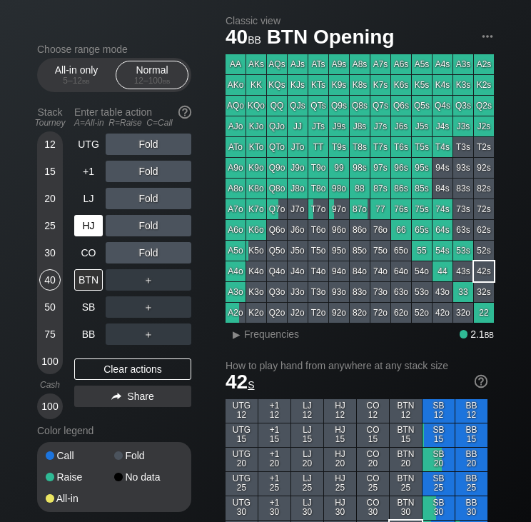
click at [99, 223] on div "HJ" at bounding box center [88, 225] width 29 height 21
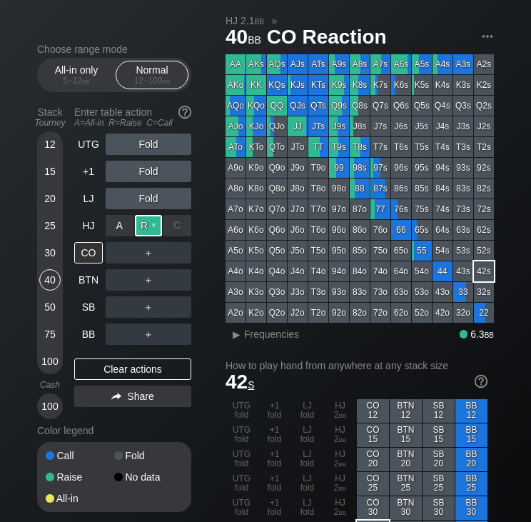
click at [154, 230] on div "R ✕" at bounding box center [149, 225] width 28 height 21
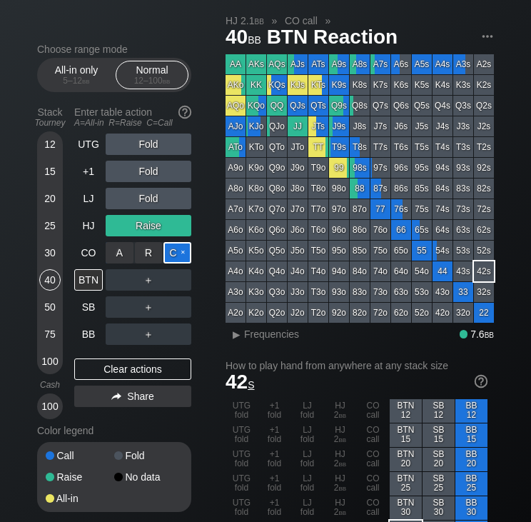
click at [174, 260] on div "C ✕" at bounding box center [177, 252] width 28 height 21
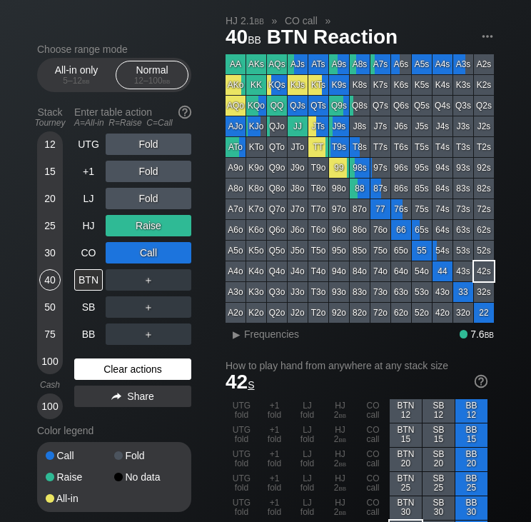
click at [145, 365] on div "Clear actions" at bounding box center [132, 368] width 117 height 21
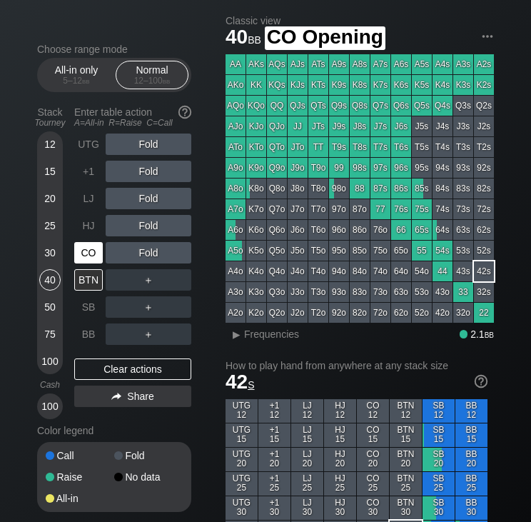
click at [93, 255] on div "CO" at bounding box center [88, 252] width 29 height 21
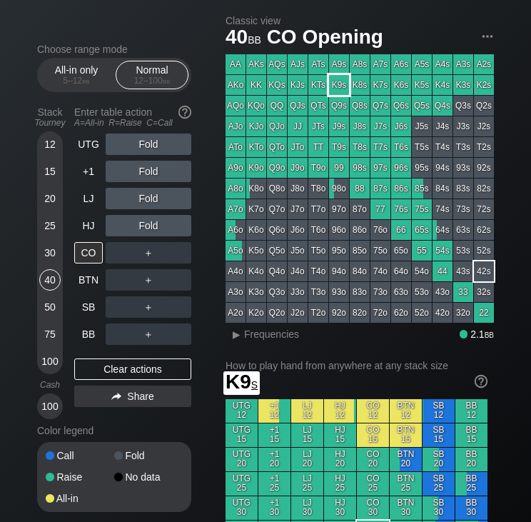
click at [333, 86] on div "K9s" at bounding box center [339, 85] width 20 height 20
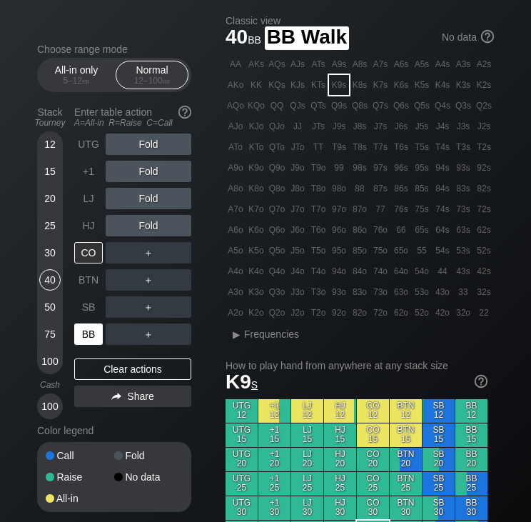
click at [93, 337] on div "BB" at bounding box center [88, 333] width 29 height 21
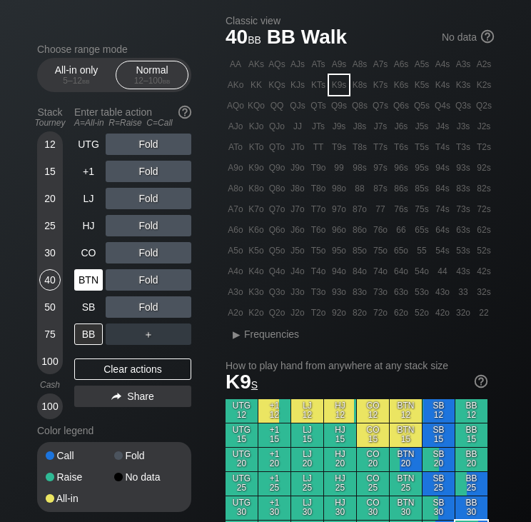
click at [87, 280] on div "BTN" at bounding box center [88, 279] width 29 height 21
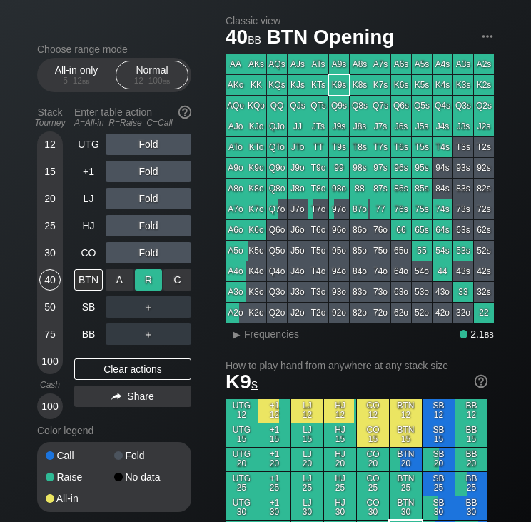
click at [145, 283] on div "R ✕" at bounding box center [149, 279] width 28 height 21
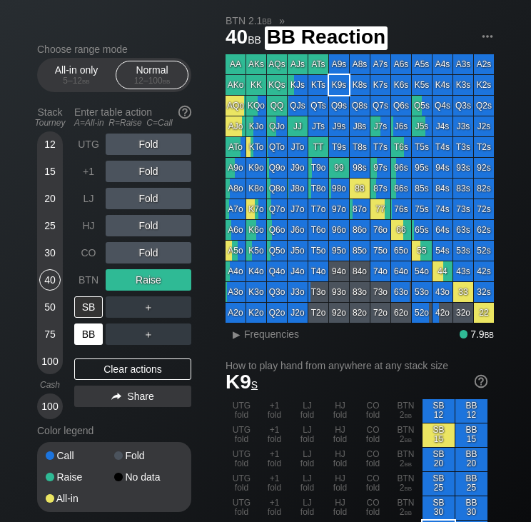
click at [91, 330] on div "BB" at bounding box center [88, 333] width 29 height 21
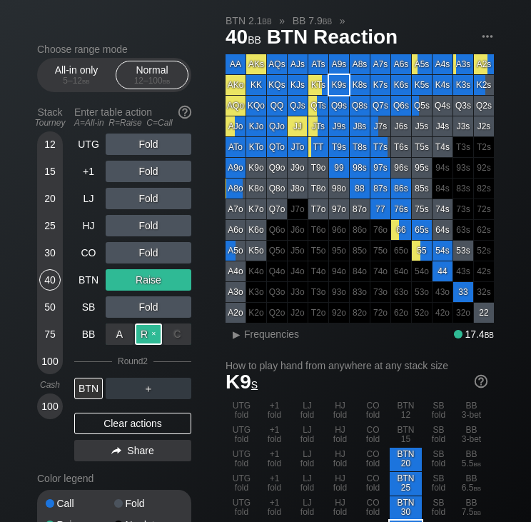
click at [146, 332] on div "R ✕" at bounding box center [149, 333] width 28 height 21
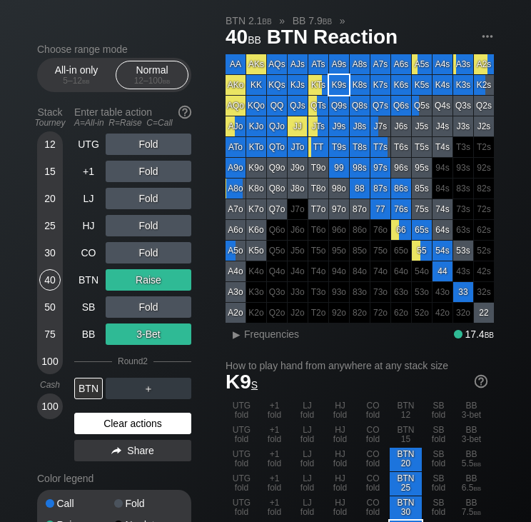
click at [106, 423] on div "Clear actions" at bounding box center [132, 422] width 117 height 21
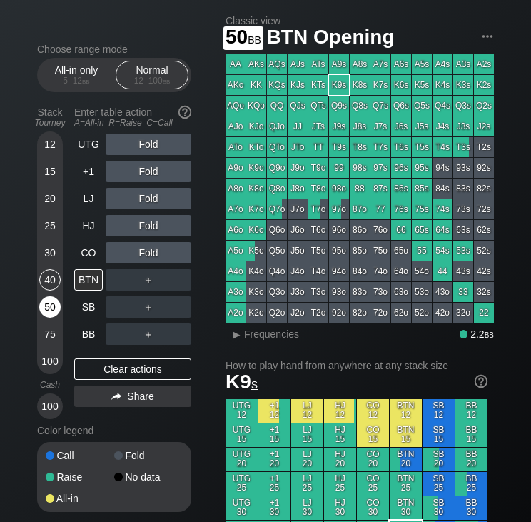
click at [51, 303] on div "50" at bounding box center [49, 306] width 21 height 21
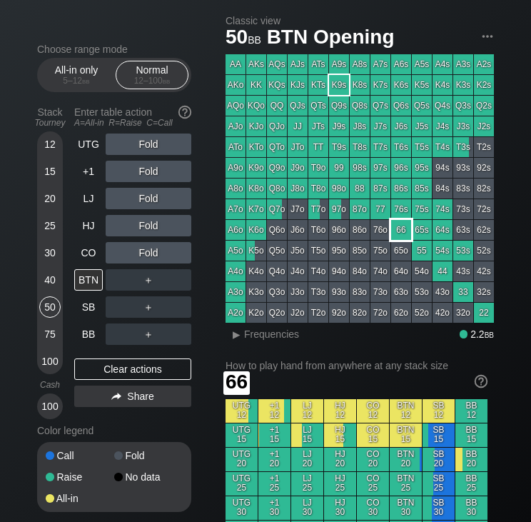
click at [402, 233] on div "66" at bounding box center [401, 230] width 20 height 20
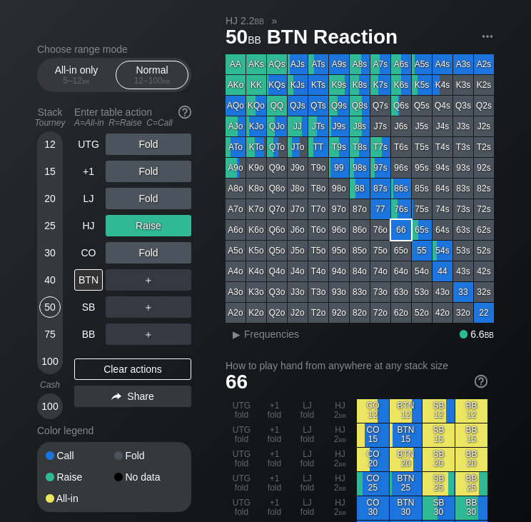
drag, startPoint x: 143, startPoint y: 236, endPoint x: 73, endPoint y: 250, distance: 70.7
click at [73, 250] on div "Stack Tourney Enter table action A=All-in R=Raise C=Call [PHONE_NUMBER] [PHONE_…" at bounding box center [114, 260] width 154 height 318
click at [123, 373] on div "Clear actions" at bounding box center [132, 368] width 117 height 21
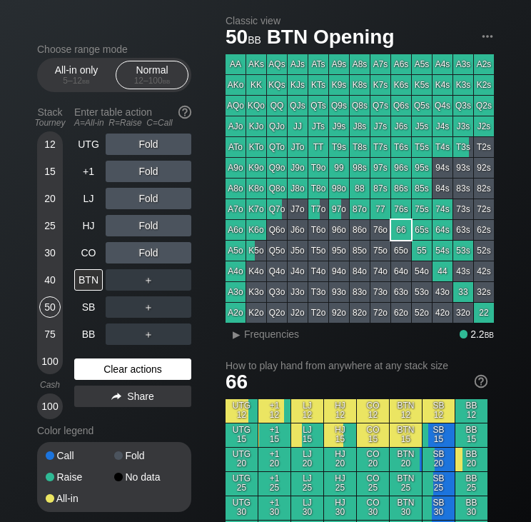
click at [123, 373] on div "Clear actions" at bounding box center [132, 368] width 117 height 21
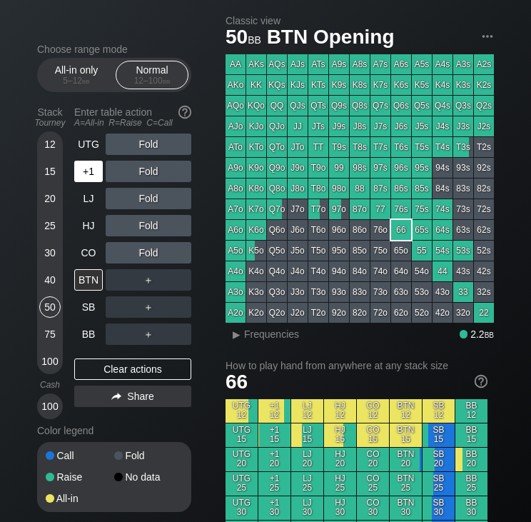
click at [83, 181] on div "+1" at bounding box center [88, 171] width 29 height 21
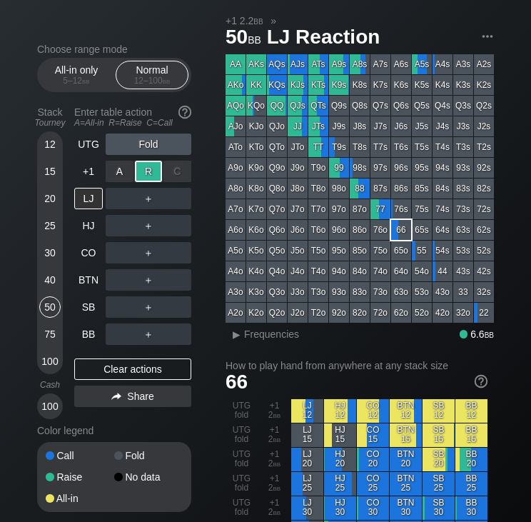
click at [150, 173] on div "R ✕" at bounding box center [149, 171] width 28 height 21
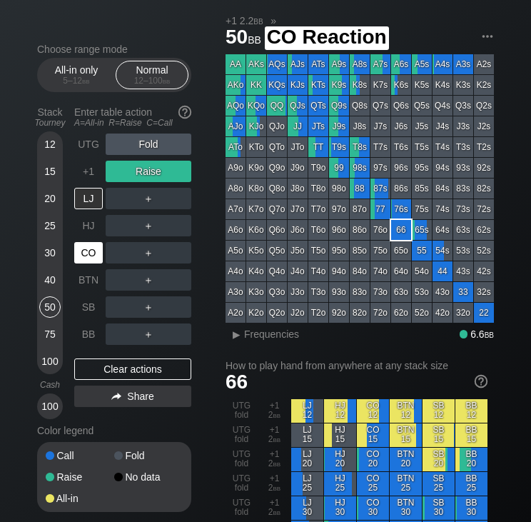
click at [92, 256] on div "CO" at bounding box center [88, 252] width 29 height 21
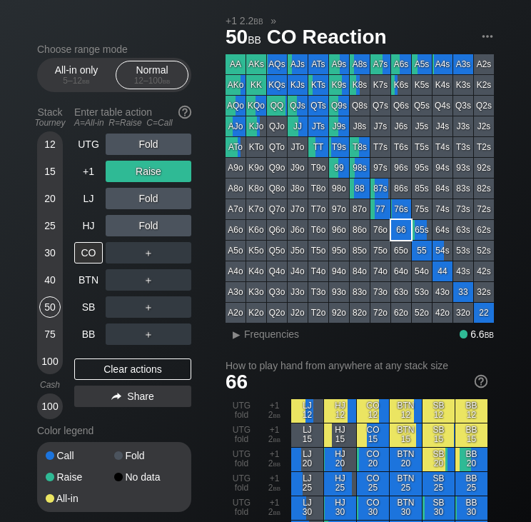
click at [145, 250] on div "＋" at bounding box center [149, 252] width 86 height 21
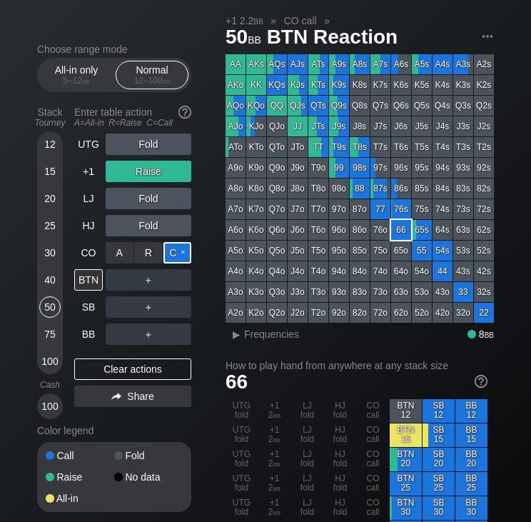
click at [182, 250] on div "C ✕" at bounding box center [177, 252] width 28 height 21
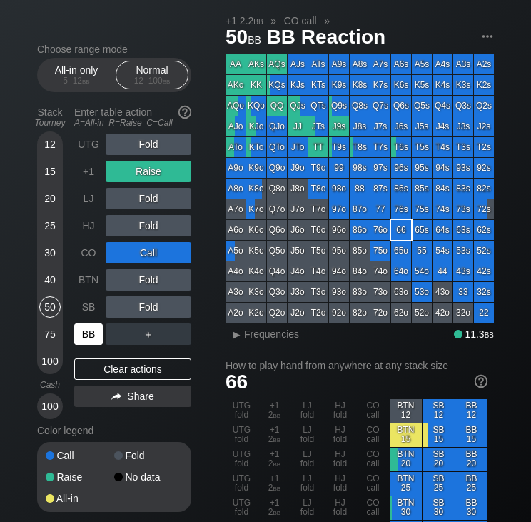
click at [93, 343] on div "BB" at bounding box center [88, 333] width 29 height 21
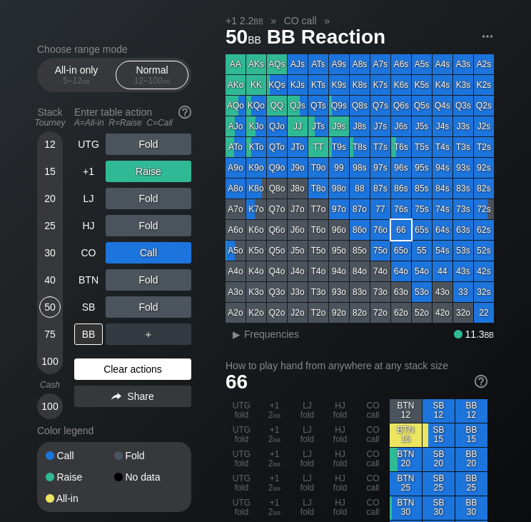
click at [104, 373] on div "Clear actions" at bounding box center [132, 368] width 117 height 21
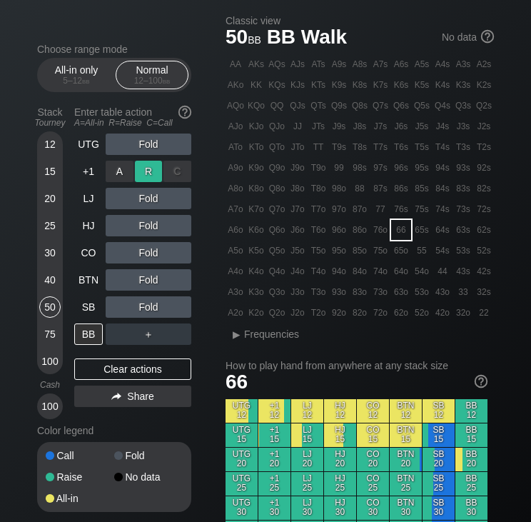
click at [146, 175] on div "R ✕" at bounding box center [149, 171] width 28 height 21
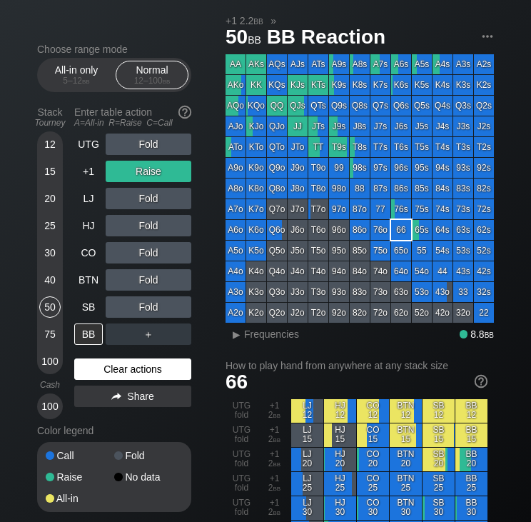
click at [114, 365] on div "Clear actions" at bounding box center [132, 368] width 117 height 21
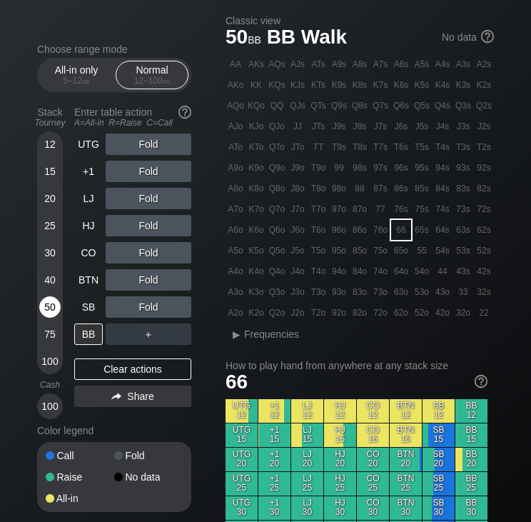
click at [56, 305] on div "50" at bounding box center [49, 306] width 21 height 21
click at [128, 372] on div "Clear actions" at bounding box center [132, 368] width 117 height 21
click at [89, 199] on div "LJ" at bounding box center [88, 198] width 29 height 21
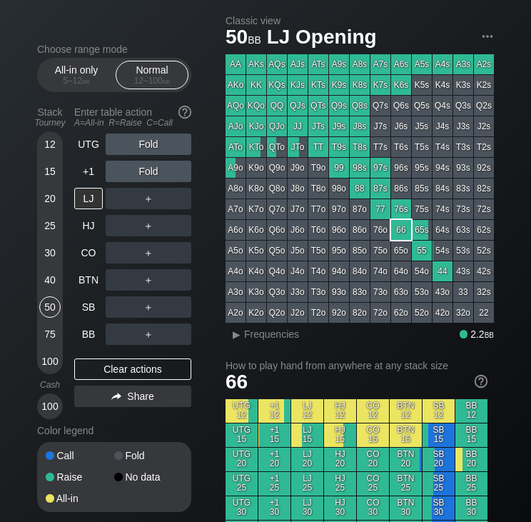
click at [377, 185] on div "87s" at bounding box center [380, 188] width 20 height 20
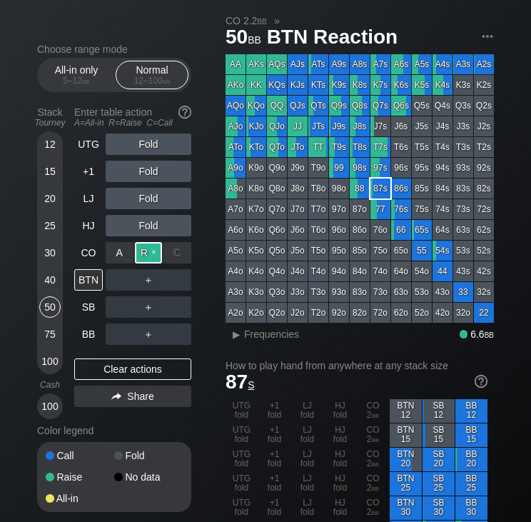
click at [148, 249] on div "R ✕" at bounding box center [149, 252] width 28 height 21
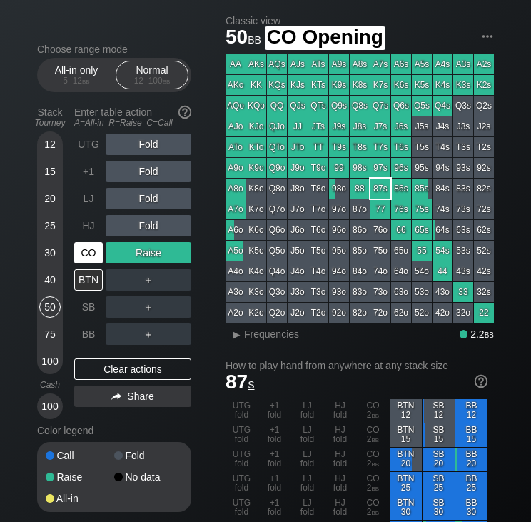
click at [87, 255] on div "CO" at bounding box center [88, 252] width 29 height 21
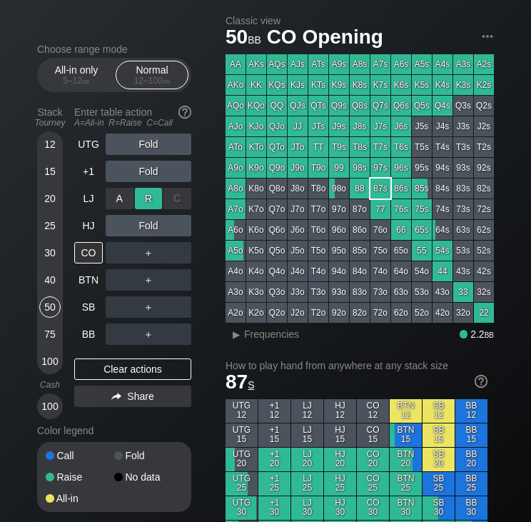
click at [147, 205] on div "R ✕" at bounding box center [149, 198] width 28 height 21
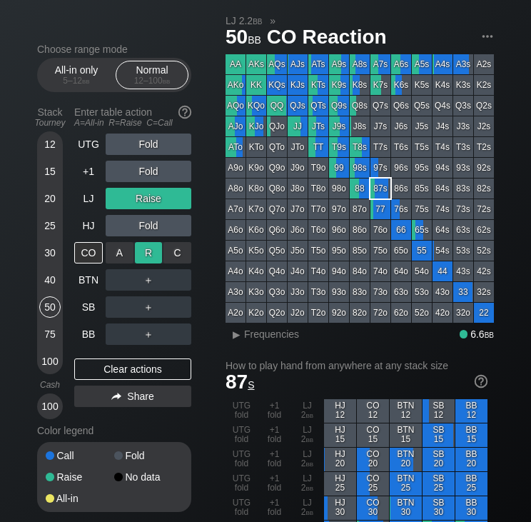
click at [148, 256] on div "R ✕" at bounding box center [149, 252] width 28 height 21
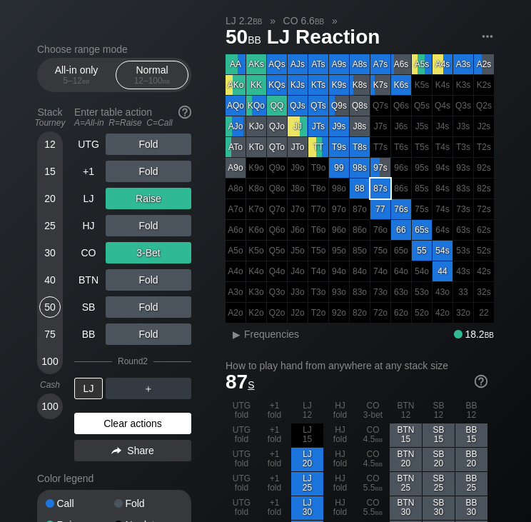
click at [110, 425] on div "Clear actions" at bounding box center [132, 422] width 117 height 21
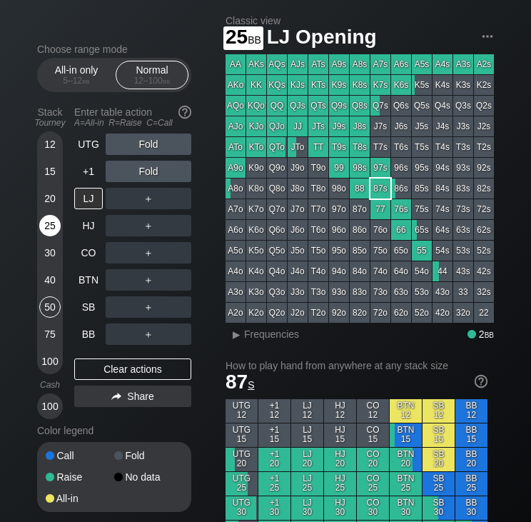
click at [48, 238] on div "25" at bounding box center [49, 228] width 21 height 27
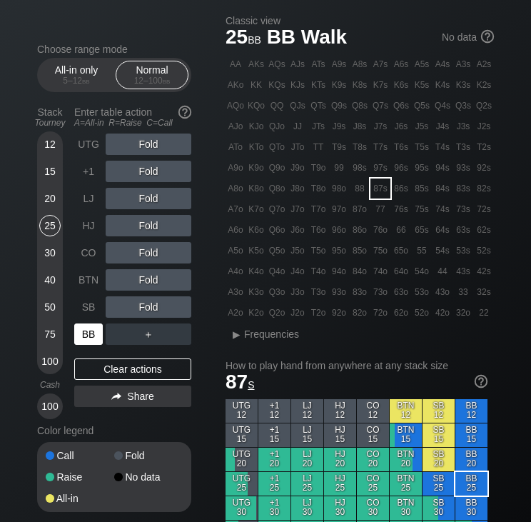
click at [102, 329] on div "BB" at bounding box center [88, 333] width 29 height 21
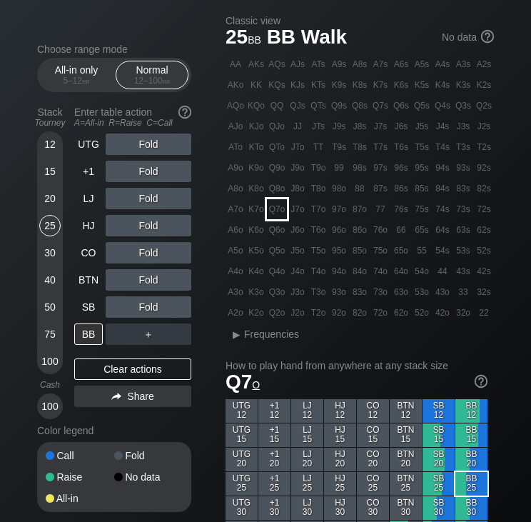
click at [284, 205] on div "Q7o" at bounding box center [277, 209] width 20 height 20
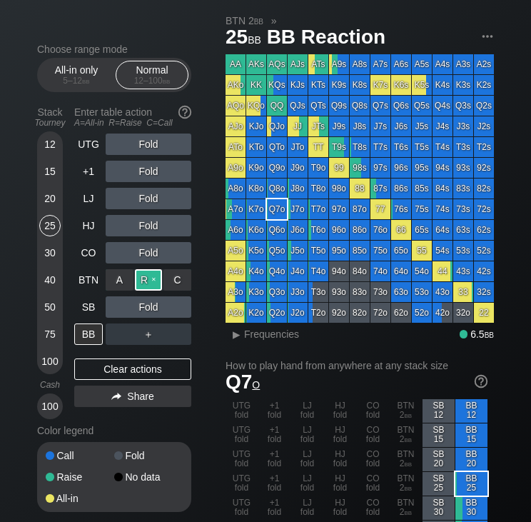
click at [151, 277] on div "R ✕" at bounding box center [149, 279] width 28 height 21
click at [98, 306] on div "SB" at bounding box center [88, 306] width 29 height 21
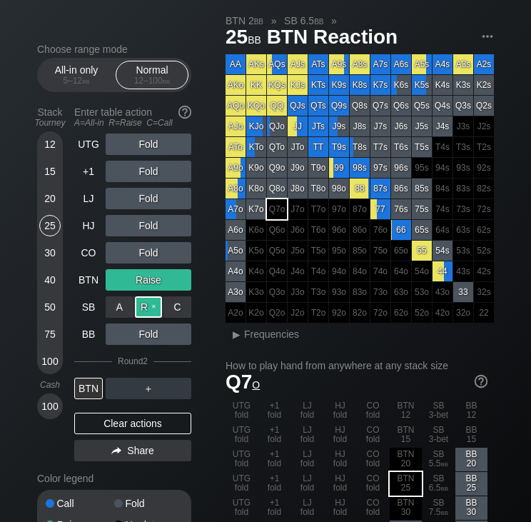
click at [148, 308] on div "R ✕" at bounding box center [149, 306] width 28 height 21
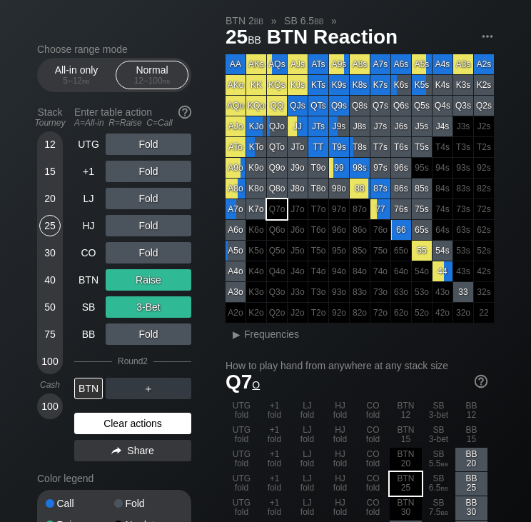
click at [96, 433] on div "Clear actions" at bounding box center [132, 422] width 117 height 21
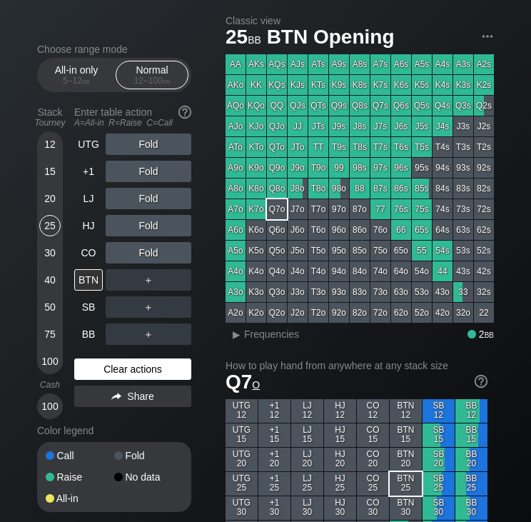
click at [106, 370] on div "Clear actions" at bounding box center [132, 368] width 117 height 21
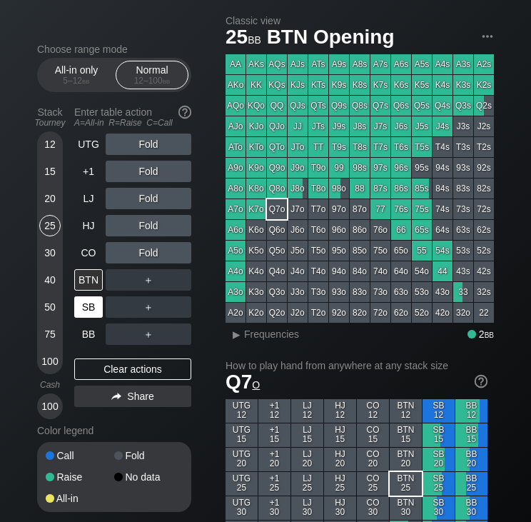
click at [78, 313] on div "SB" at bounding box center [88, 306] width 29 height 21
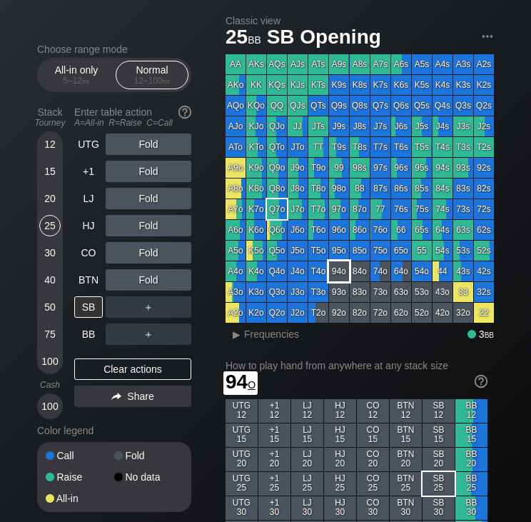
click at [337, 277] on div "94o" at bounding box center [339, 271] width 20 height 20
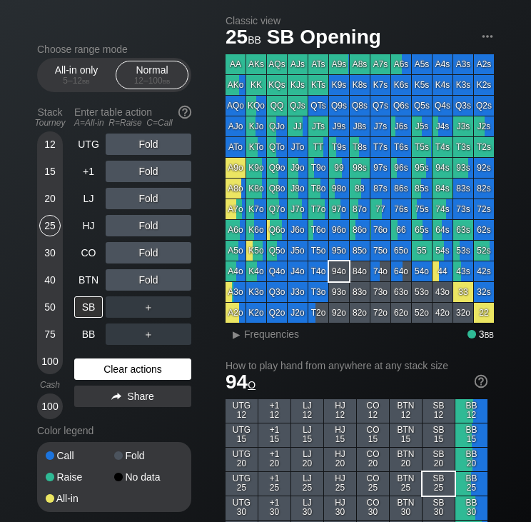
click at [126, 373] on div "Clear actions" at bounding box center [132, 368] width 117 height 21
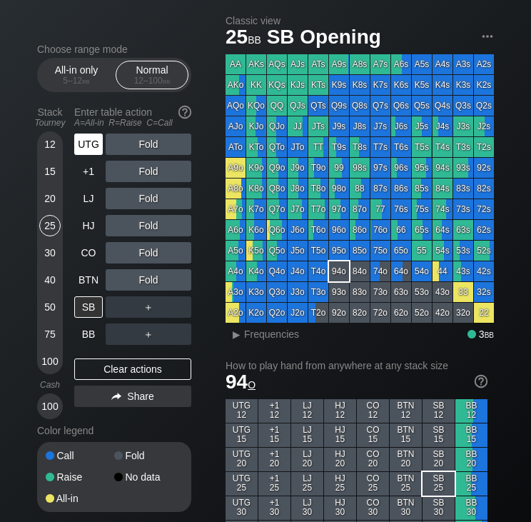
click at [89, 141] on div "UTG" at bounding box center [88, 143] width 29 height 21
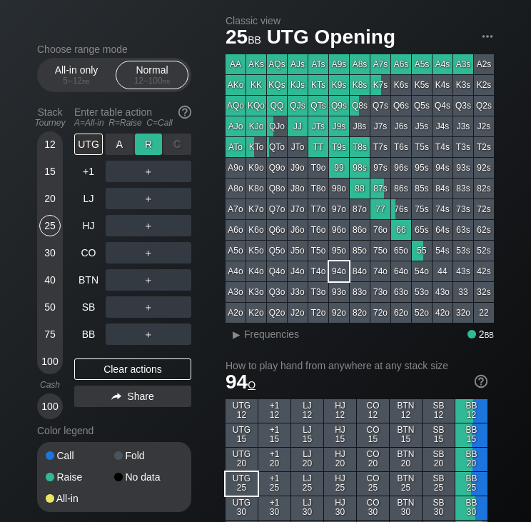
click at [153, 148] on div "R ✕" at bounding box center [149, 143] width 28 height 21
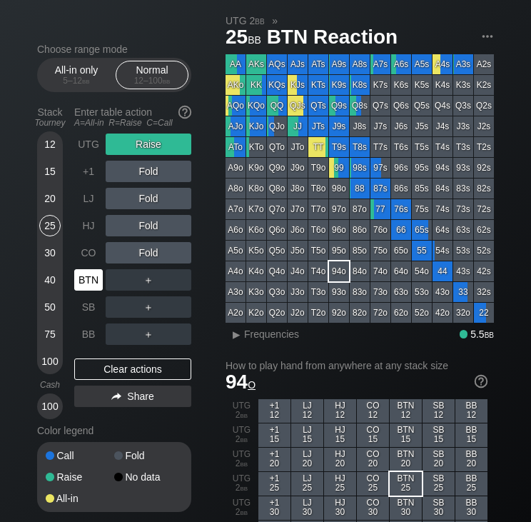
click at [95, 279] on div "BTN" at bounding box center [88, 279] width 29 height 21
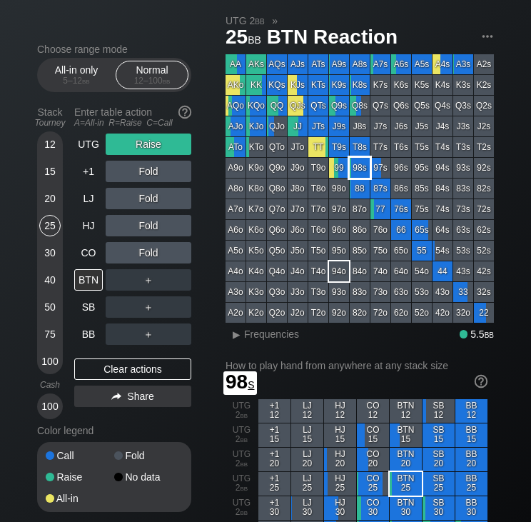
click at [360, 172] on div "98s" at bounding box center [360, 168] width 20 height 20
click at [57, 281] on div "40" at bounding box center [49, 279] width 21 height 21
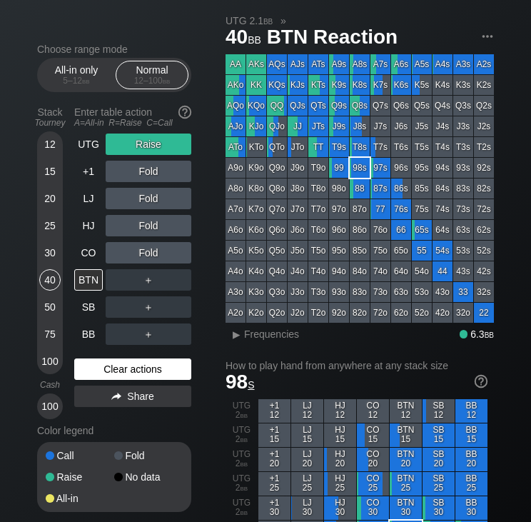
click at [131, 369] on div "Clear actions" at bounding box center [132, 368] width 117 height 21
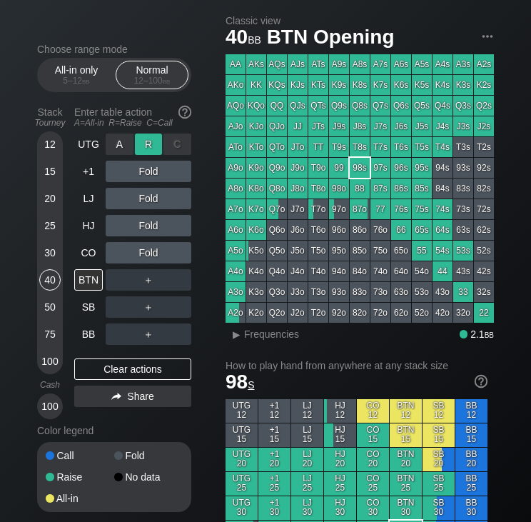
click at [146, 144] on div "R ✕" at bounding box center [149, 143] width 28 height 21
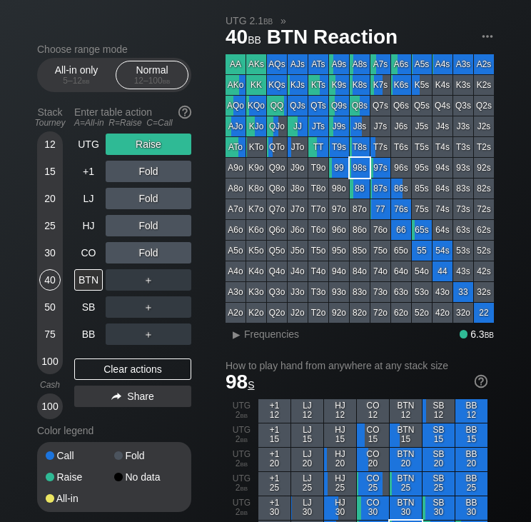
click at [360, 101] on div "Q8s" at bounding box center [360, 106] width 20 height 20
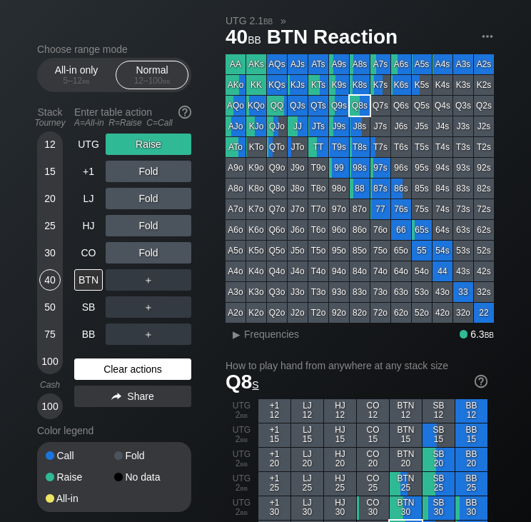
click at [126, 365] on div "Clear actions" at bounding box center [132, 368] width 117 height 21
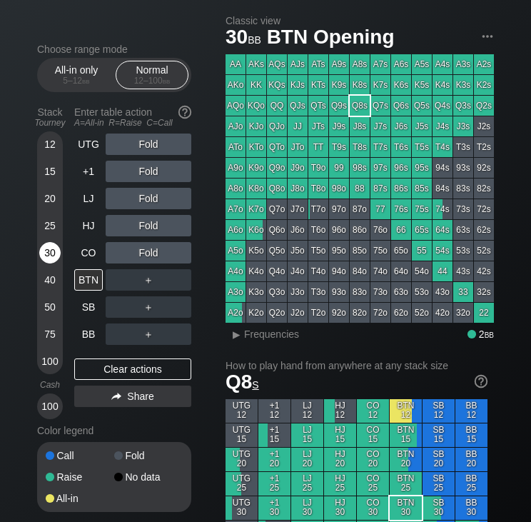
click at [42, 267] on div "30" at bounding box center [49, 255] width 21 height 27
click at [95, 151] on div "UTG" at bounding box center [88, 143] width 29 height 21
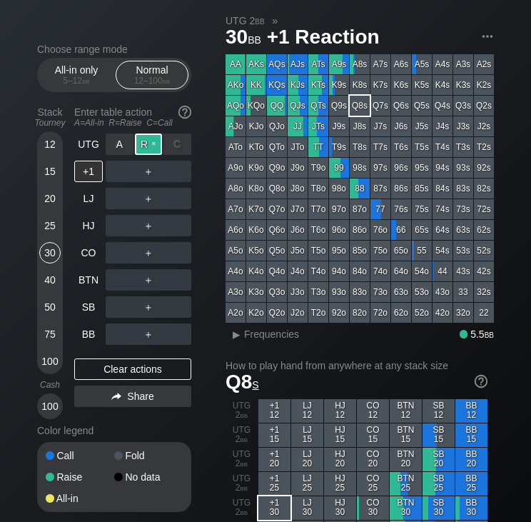
click at [148, 146] on div "R ✕" at bounding box center [149, 143] width 28 height 21
click at [172, 201] on div "C ✕" at bounding box center [177, 198] width 28 height 21
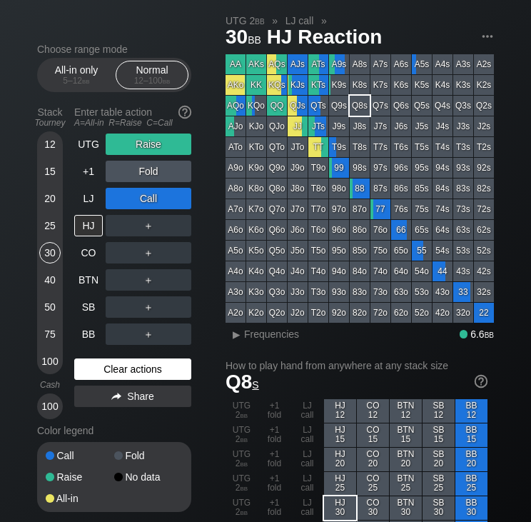
click at [110, 365] on div "Clear actions" at bounding box center [132, 368] width 117 height 21
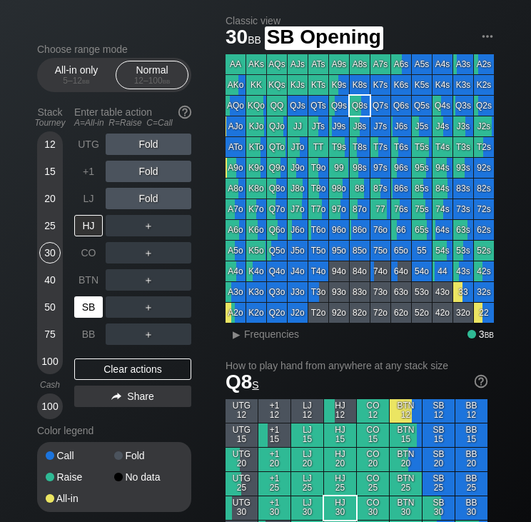
click at [91, 308] on div "SB" at bounding box center [88, 306] width 29 height 21
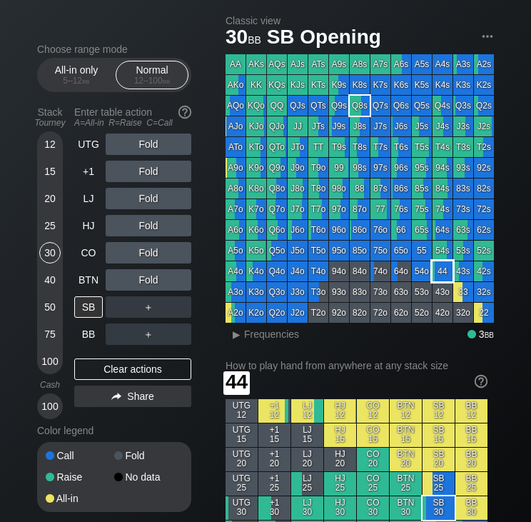
click at [448, 270] on div "44" at bounding box center [442, 271] width 20 height 20
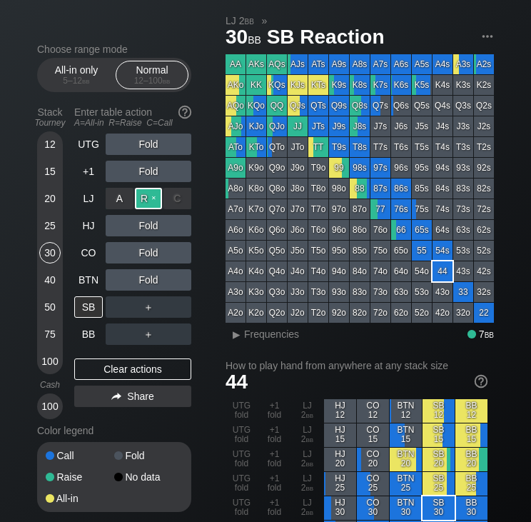
click at [146, 206] on div "R ✕" at bounding box center [149, 198] width 28 height 21
drag, startPoint x: 136, startPoint y: 335, endPoint x: 178, endPoint y: 308, distance: 50.1
click at [178, 308] on div "UTG Fold +1 Fold LJ Raise HJ Fold CO Fold BTN Fold SB A ✕ R ✕ C ✕ ＋ BB ＋" at bounding box center [132, 238] width 117 height 211
click at [178, 308] on div "C ✕" at bounding box center [177, 306] width 28 height 21
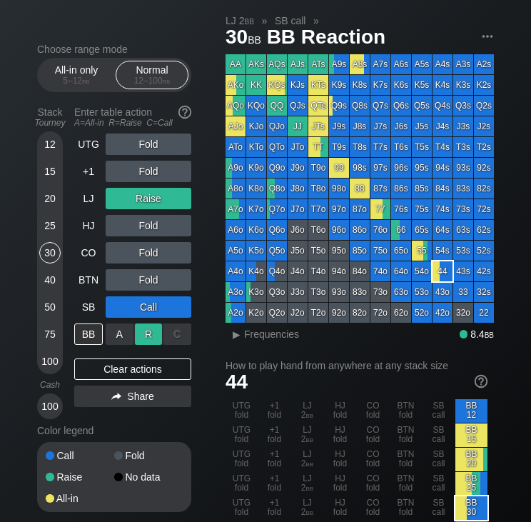
click at [139, 337] on div "R ✕" at bounding box center [149, 333] width 28 height 21
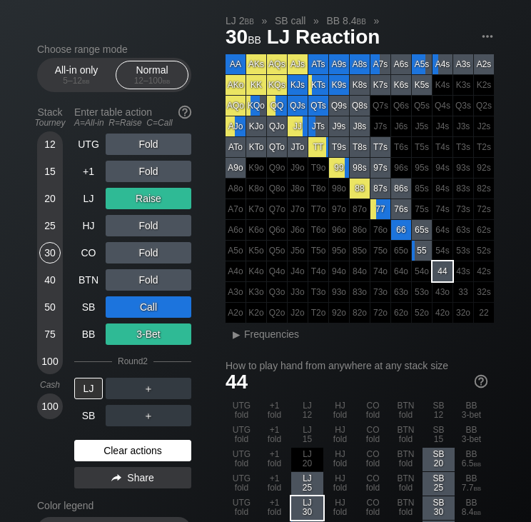
click at [118, 448] on div "Clear actions" at bounding box center [132, 450] width 117 height 21
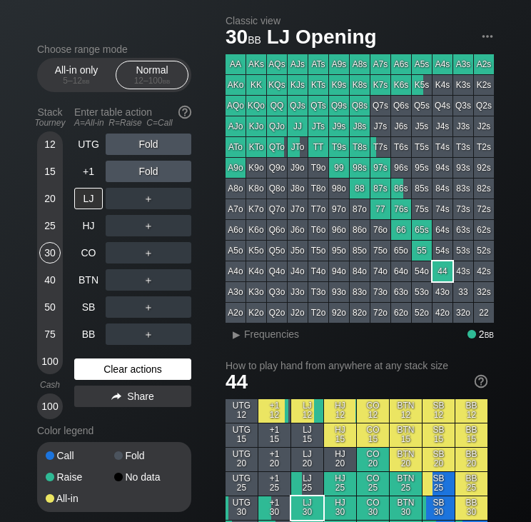
click at [161, 361] on div "Clear actions" at bounding box center [132, 368] width 117 height 21
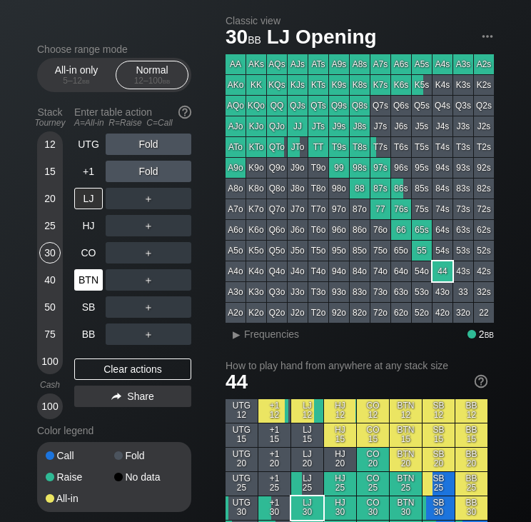
click at [87, 277] on div "BTN" at bounding box center [88, 279] width 29 height 21
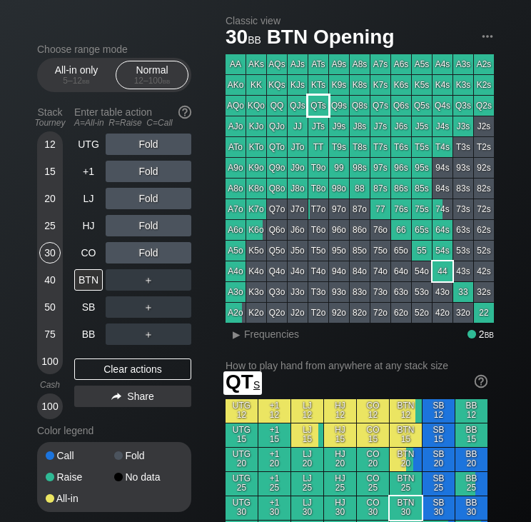
click at [323, 103] on div "QTs" at bounding box center [318, 106] width 20 height 20
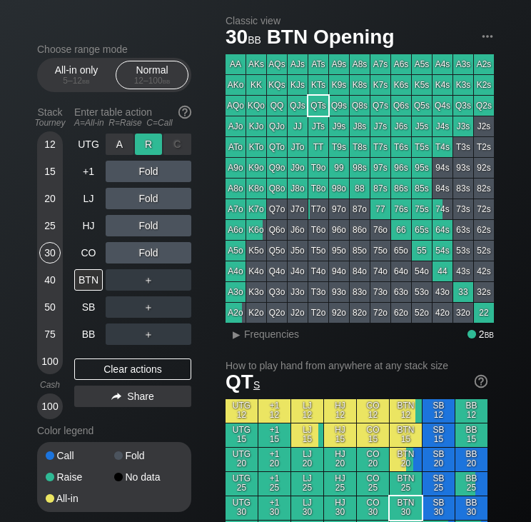
click at [148, 144] on div "R ✕" at bounding box center [149, 143] width 28 height 21
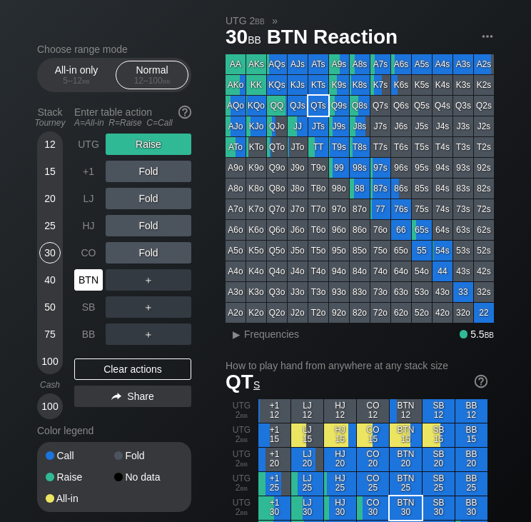
click at [83, 285] on div "BTN" at bounding box center [88, 279] width 29 height 21
click at [151, 285] on div "＋" at bounding box center [149, 279] width 86 height 21
click at [172, 283] on div "C ✕" at bounding box center [177, 279] width 28 height 21
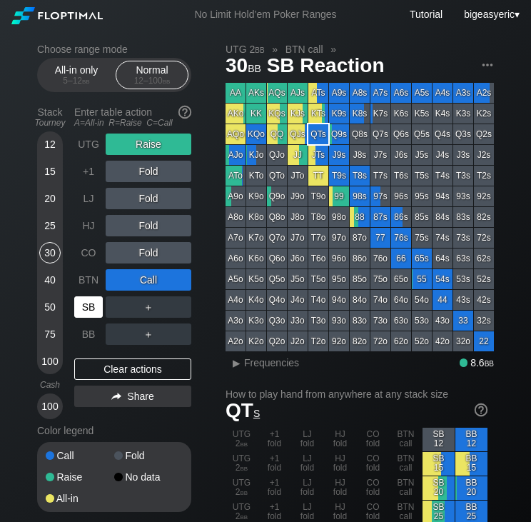
scroll to position [29, 0]
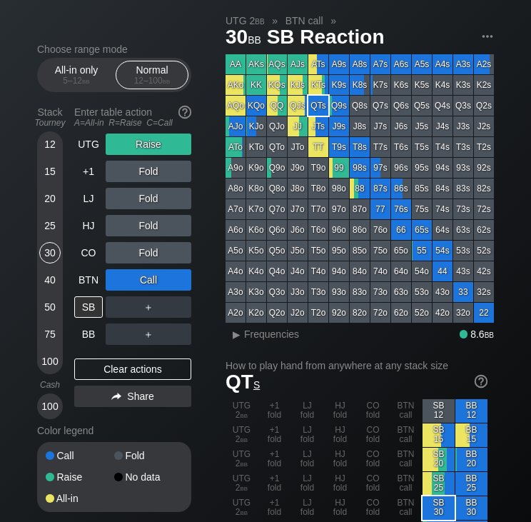
click at [54, 285] on div "40" at bounding box center [49, 279] width 21 height 21
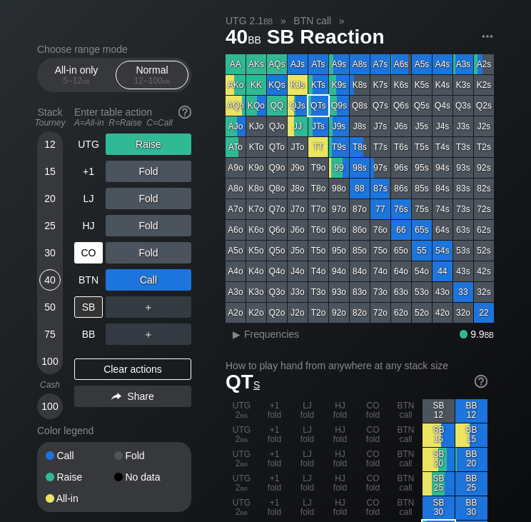
click at [88, 255] on div "CO" at bounding box center [88, 252] width 29 height 21
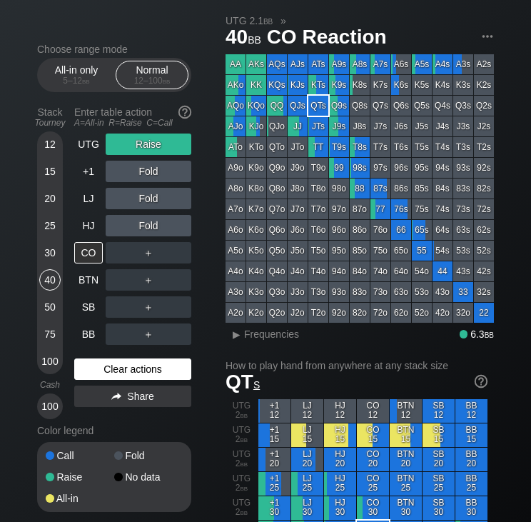
click at [99, 368] on div "Clear actions" at bounding box center [132, 368] width 117 height 21
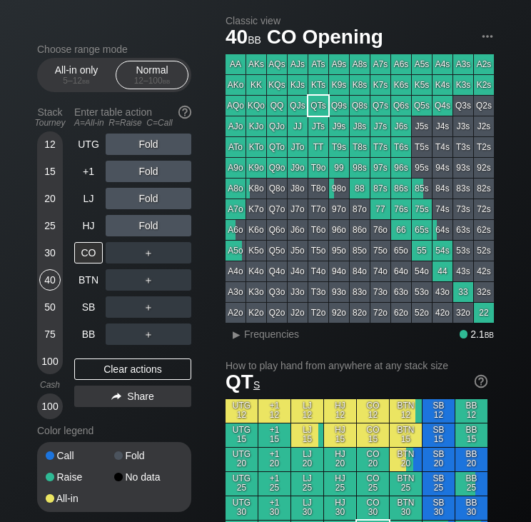
click at [282, 126] on div "QJo" at bounding box center [277, 126] width 20 height 20
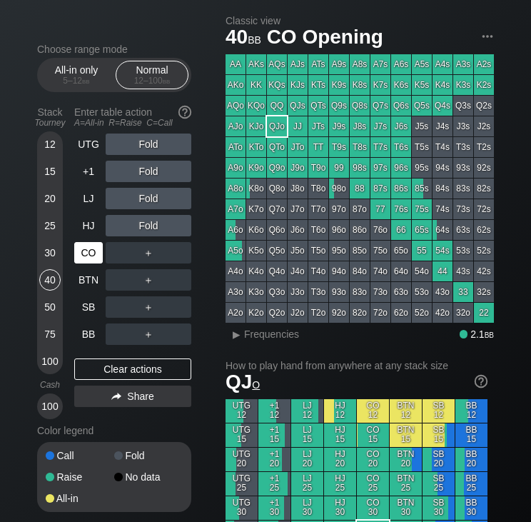
click at [91, 248] on div "CO" at bounding box center [88, 252] width 29 height 21
click at [82, 199] on div "LJ" at bounding box center [88, 198] width 29 height 21
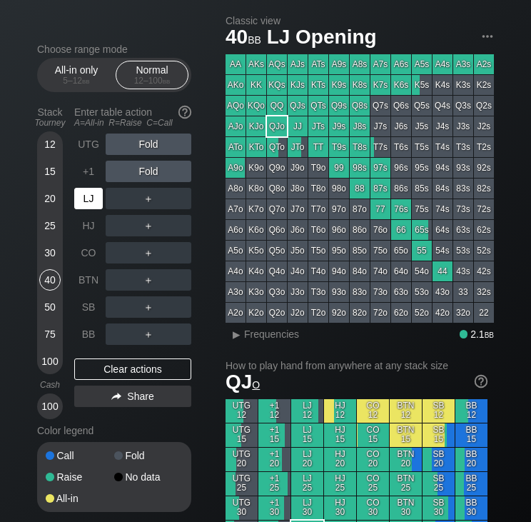
click at [89, 201] on div "LJ" at bounding box center [88, 198] width 29 height 21
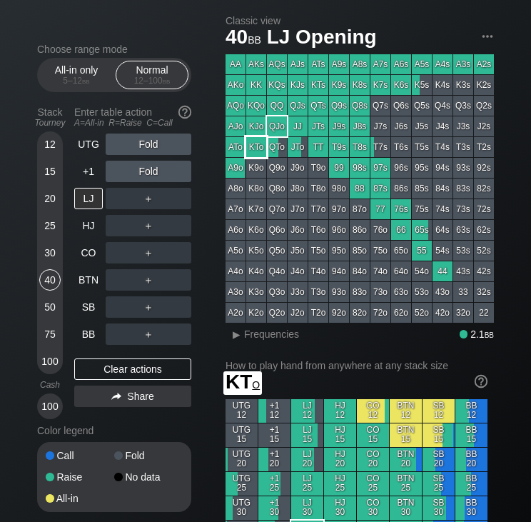
click at [263, 148] on div "KTo" at bounding box center [256, 147] width 20 height 20
click at [157, 199] on div "R ✕" at bounding box center [149, 198] width 28 height 21
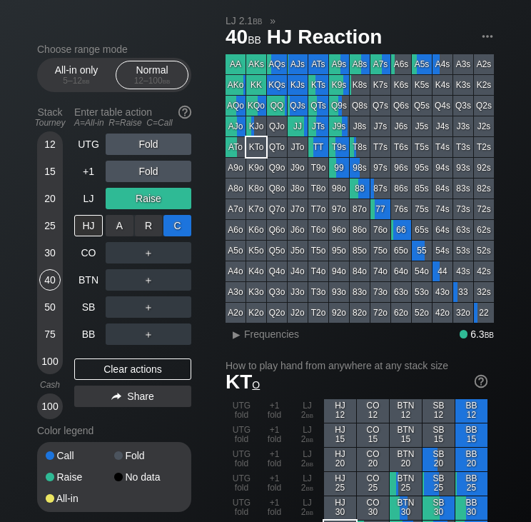
click at [177, 229] on div "C ✕" at bounding box center [177, 225] width 28 height 21
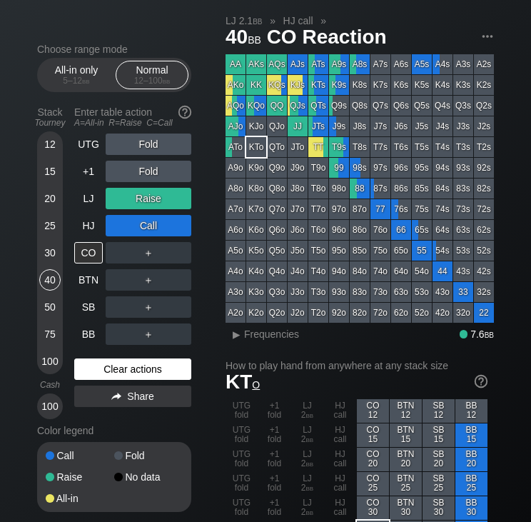
click at [144, 369] on div "Clear actions" at bounding box center [132, 368] width 117 height 21
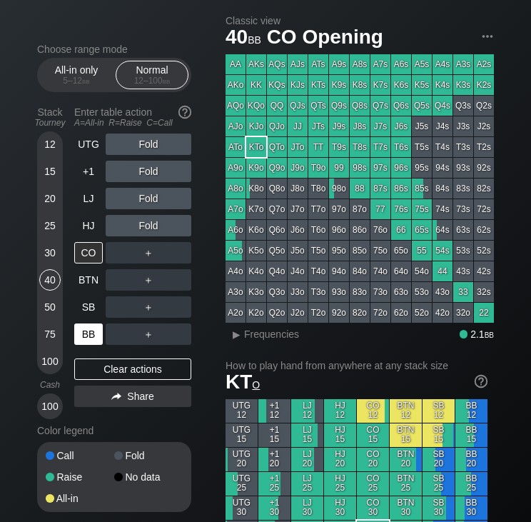
click at [100, 338] on div "BB" at bounding box center [88, 333] width 29 height 21
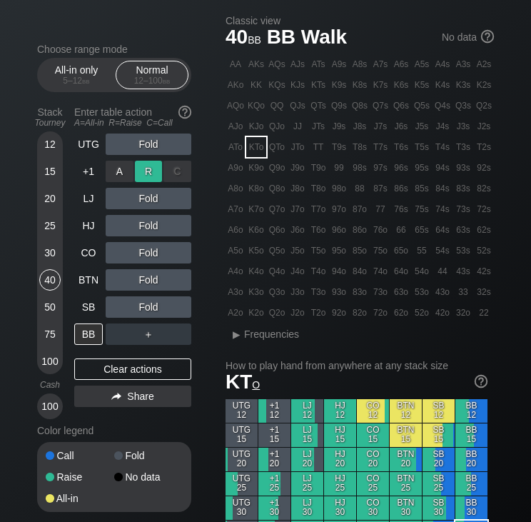
click at [152, 171] on div "R ✕" at bounding box center [149, 171] width 28 height 21
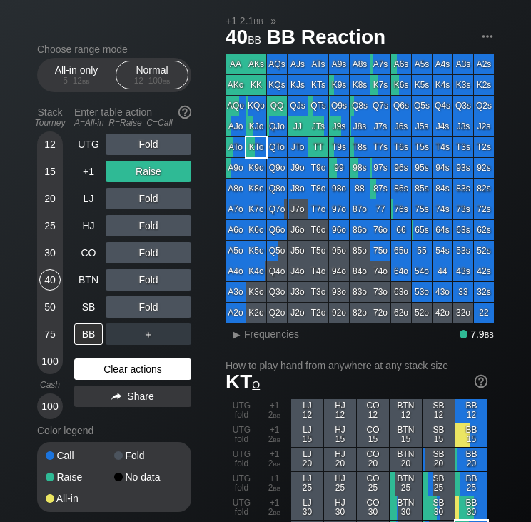
click at [103, 362] on div "Clear actions" at bounding box center [132, 368] width 117 height 21
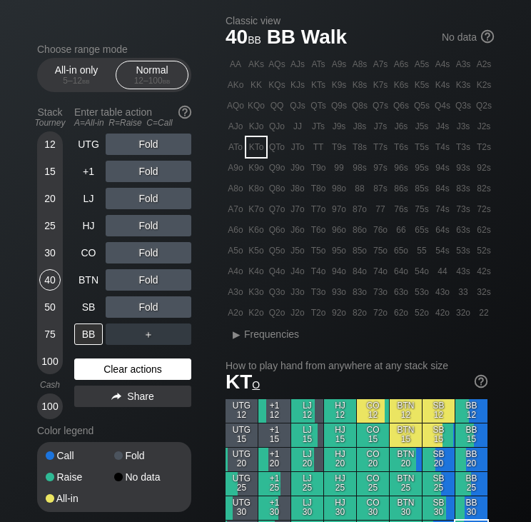
click at [117, 375] on div "Clear actions" at bounding box center [132, 368] width 117 height 21
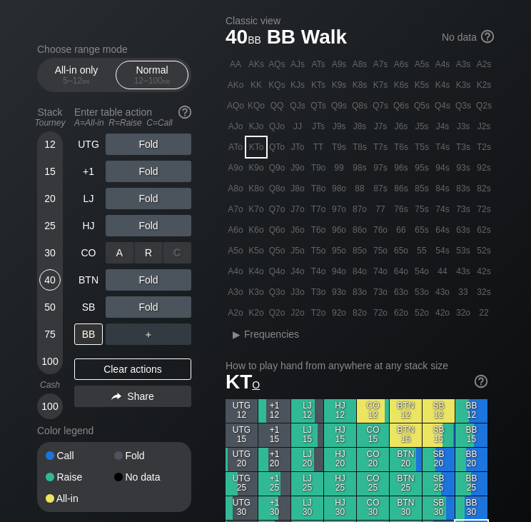
click at [136, 263] on div "R ✕" at bounding box center [149, 252] width 28 height 21
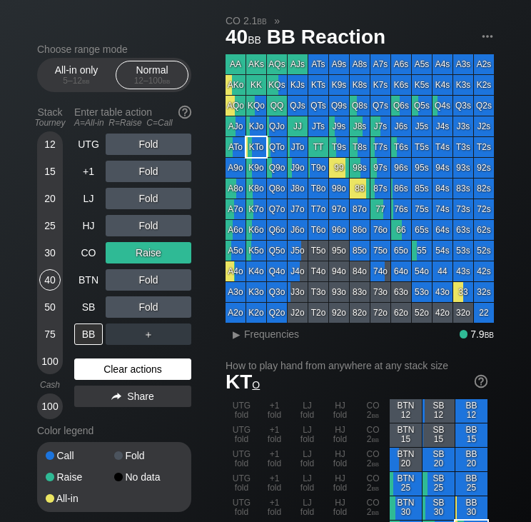
click at [137, 362] on div "Clear actions" at bounding box center [132, 368] width 117 height 21
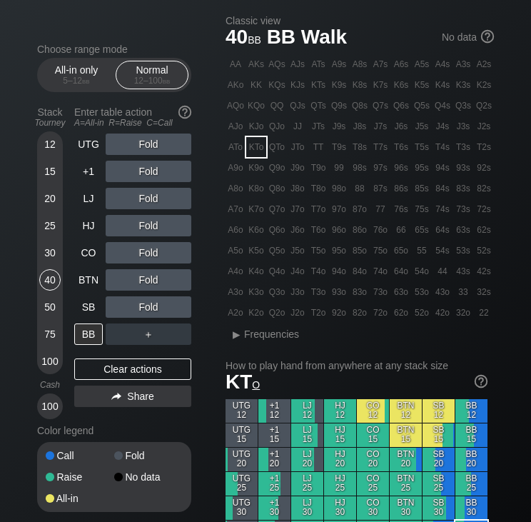
click at [49, 250] on div "30" at bounding box center [49, 252] width 21 height 21
click at [49, 225] on div "25" at bounding box center [49, 225] width 21 height 21
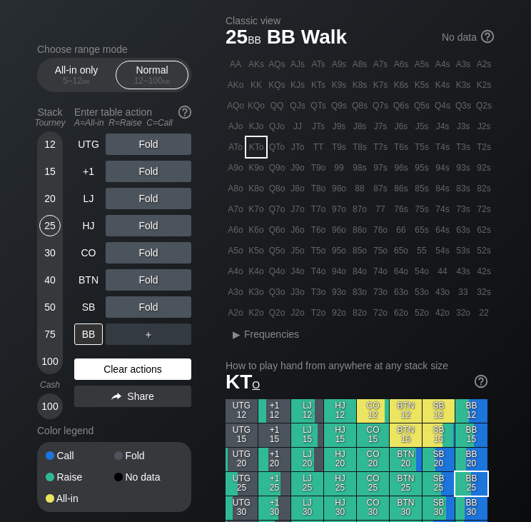
click at [121, 367] on div "Clear actions" at bounding box center [132, 368] width 117 height 21
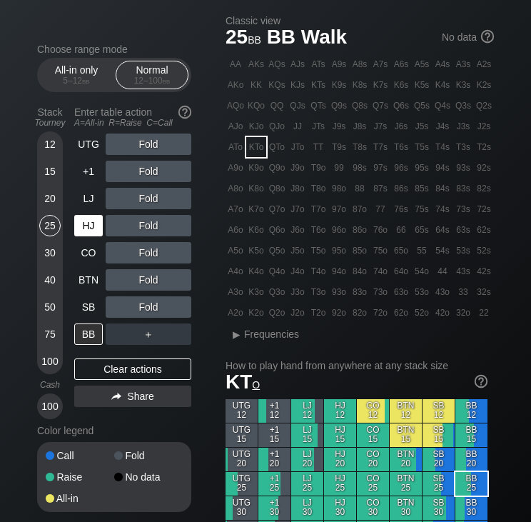
click at [88, 230] on div "HJ" at bounding box center [88, 225] width 29 height 21
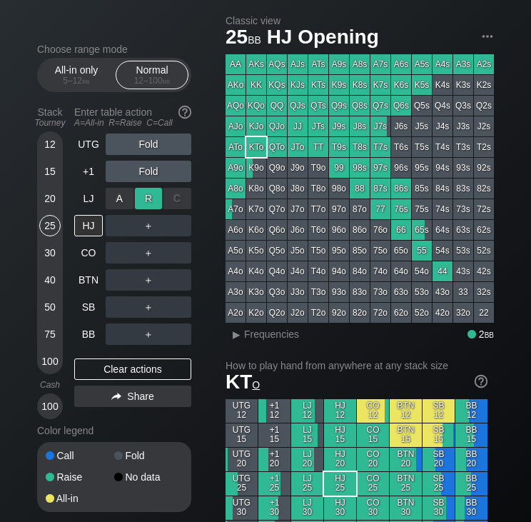
click at [143, 205] on div "R ✕" at bounding box center [149, 198] width 28 height 21
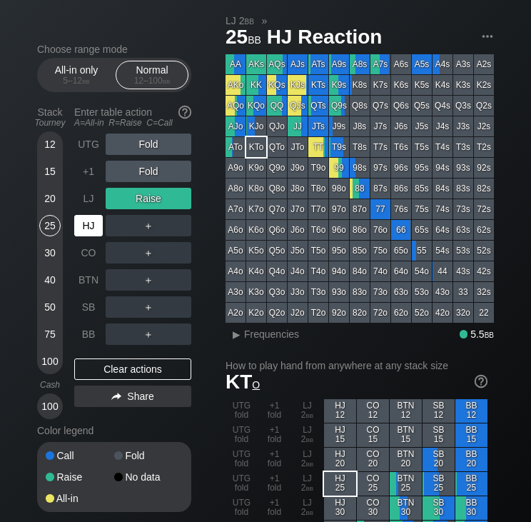
click at [94, 227] on div "HJ" at bounding box center [88, 225] width 29 height 21
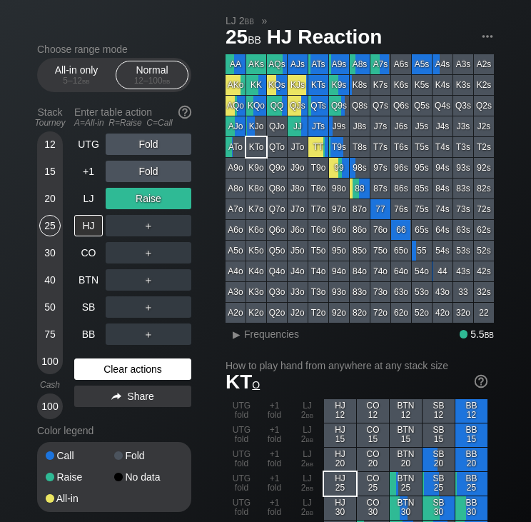
click at [122, 380] on div "Clear actions" at bounding box center [132, 368] width 117 height 21
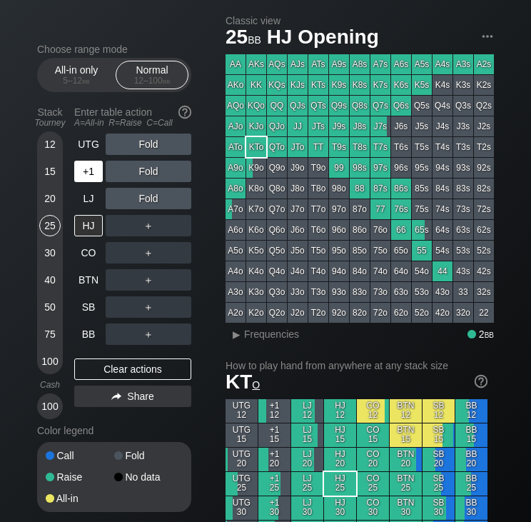
click at [95, 175] on div "+1" at bounding box center [88, 171] width 29 height 21
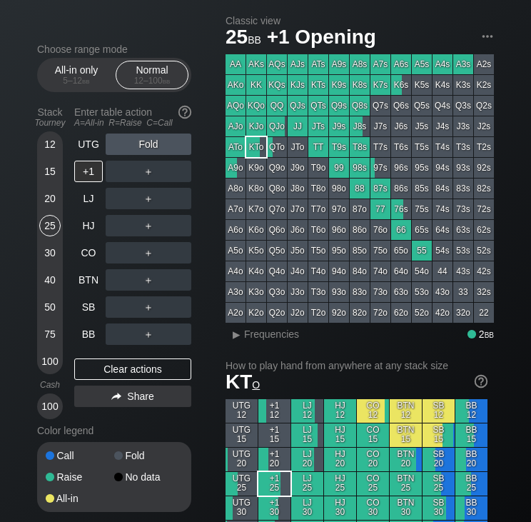
click at [378, 187] on div "87s" at bounding box center [380, 188] width 20 height 20
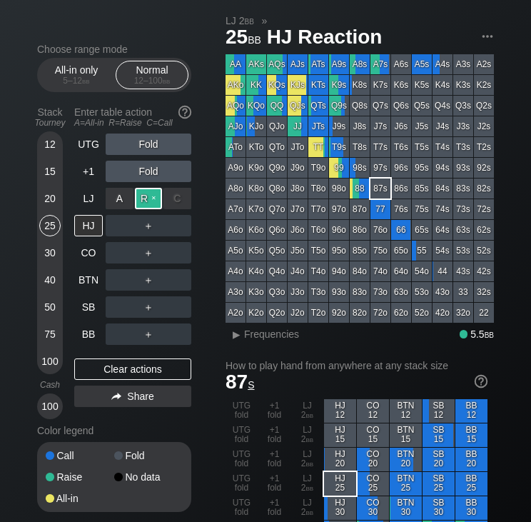
click at [146, 202] on div "R ✕" at bounding box center [149, 198] width 28 height 21
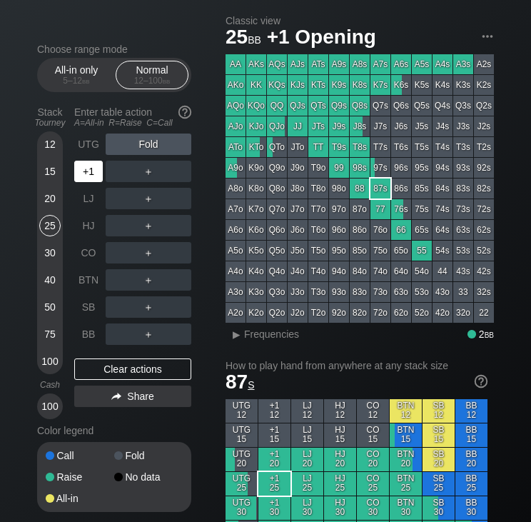
click at [82, 176] on div "+1" at bounding box center [88, 171] width 29 height 21
click at [151, 167] on div "R ✕" at bounding box center [149, 171] width 28 height 21
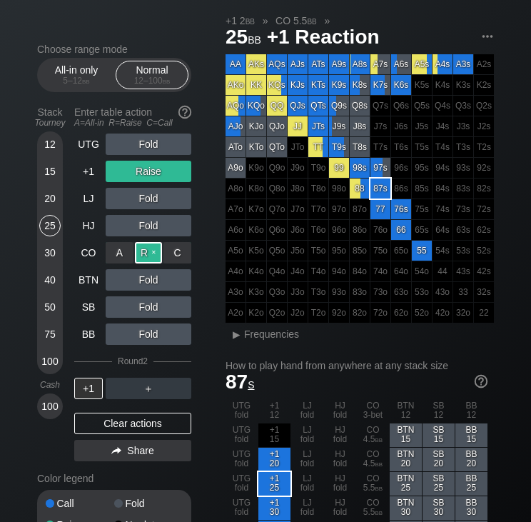
click at [154, 250] on div "R ✕" at bounding box center [149, 252] width 28 height 21
click at [183, 250] on div "C ✕" at bounding box center [177, 252] width 28 height 21
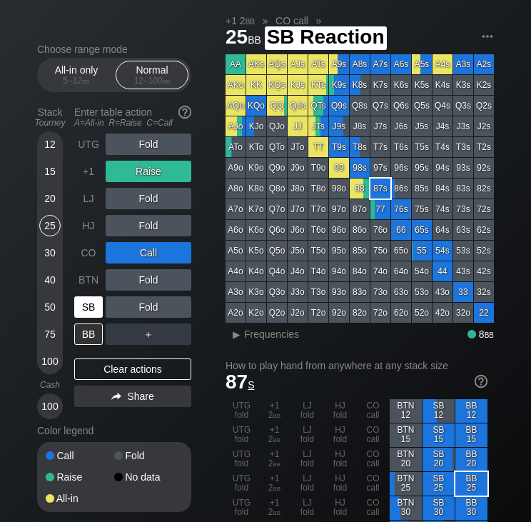
click at [94, 302] on div "SB" at bounding box center [88, 306] width 29 height 21
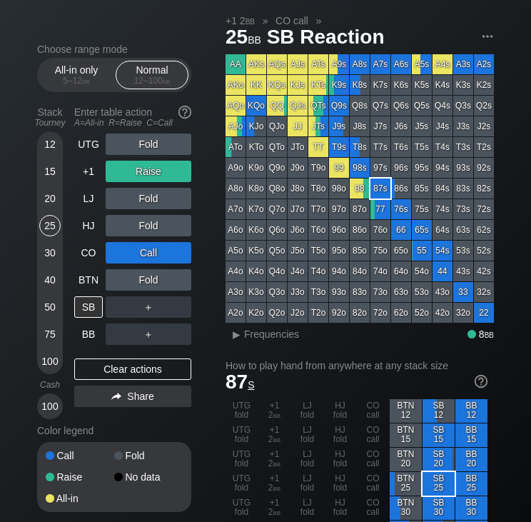
click at [41, 249] on div "30" at bounding box center [49, 252] width 21 height 21
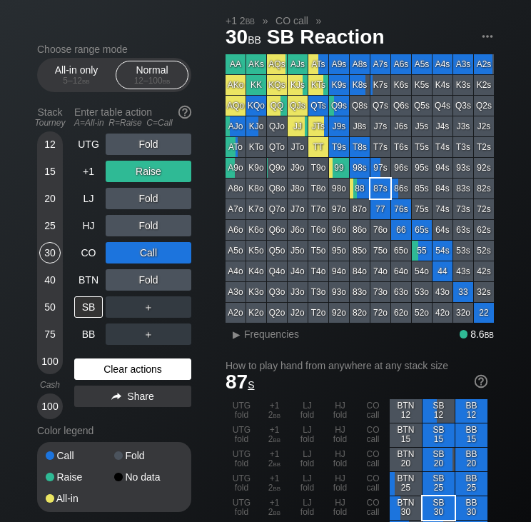
click at [91, 370] on div "Clear actions" at bounding box center [132, 368] width 117 height 21
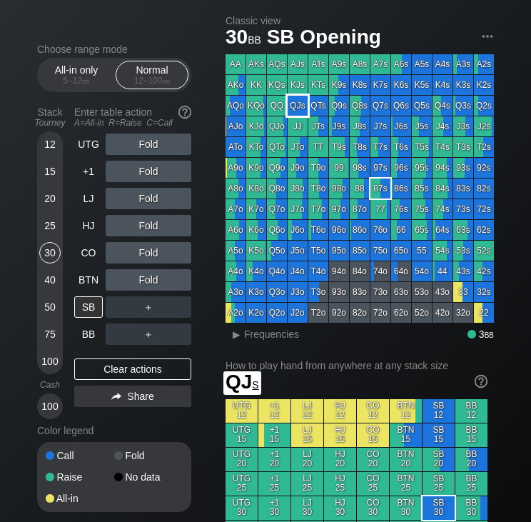
click at [301, 106] on div "QJs" at bounding box center [298, 106] width 20 height 20
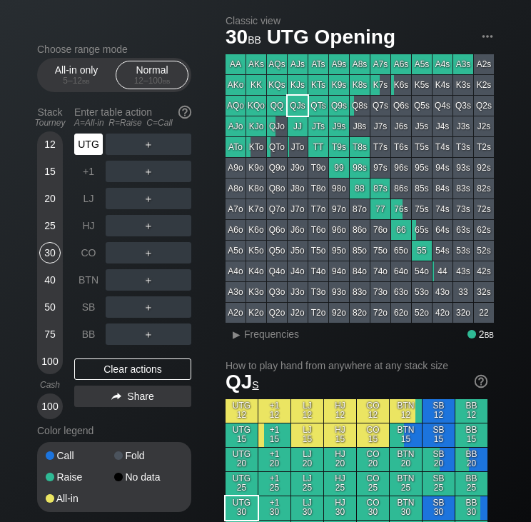
click at [85, 146] on div "UTG" at bounding box center [88, 143] width 29 height 21
click at [155, 143] on div "R ✕" at bounding box center [149, 143] width 28 height 21
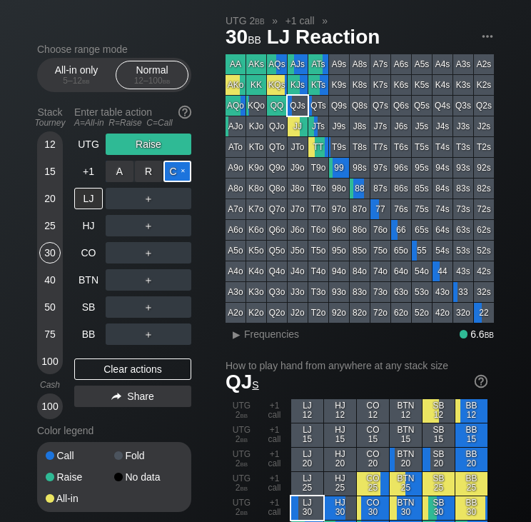
click at [177, 166] on div "C ✕" at bounding box center [177, 171] width 28 height 21
click at [59, 283] on div "40" at bounding box center [49, 279] width 21 height 21
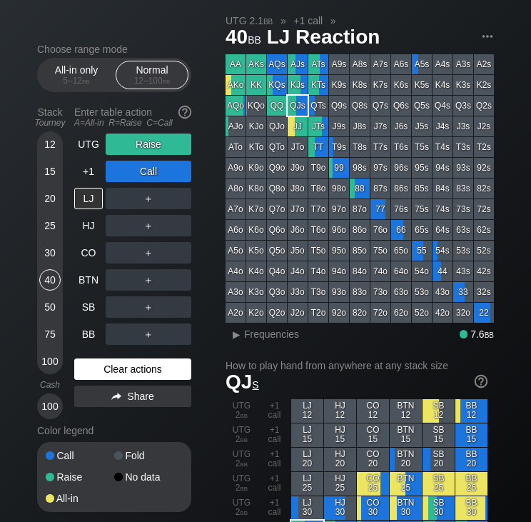
click at [86, 367] on div "Clear actions" at bounding box center [132, 368] width 117 height 21
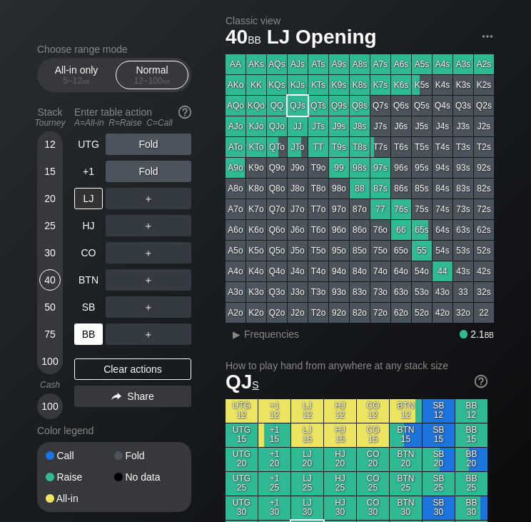
click at [86, 342] on div "BB" at bounding box center [88, 333] width 29 height 21
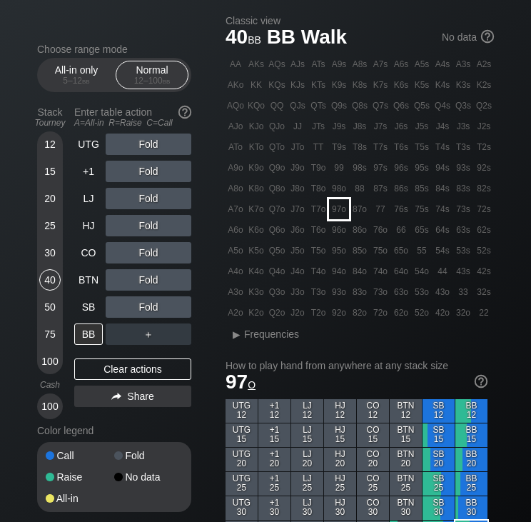
click at [340, 217] on div "97o" at bounding box center [339, 209] width 20 height 20
click at [48, 250] on div "30" at bounding box center [49, 252] width 21 height 21
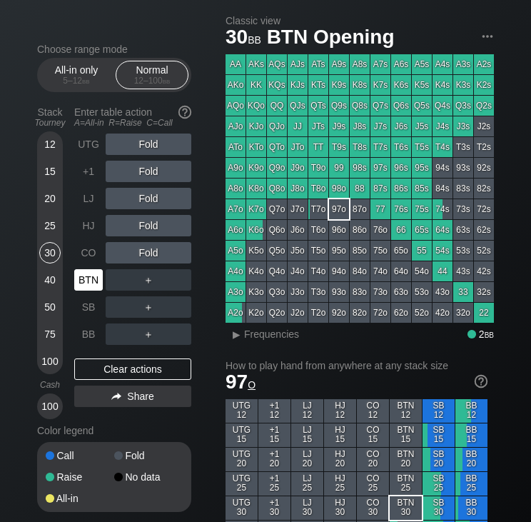
click at [92, 277] on div "BTN" at bounding box center [88, 279] width 29 height 21
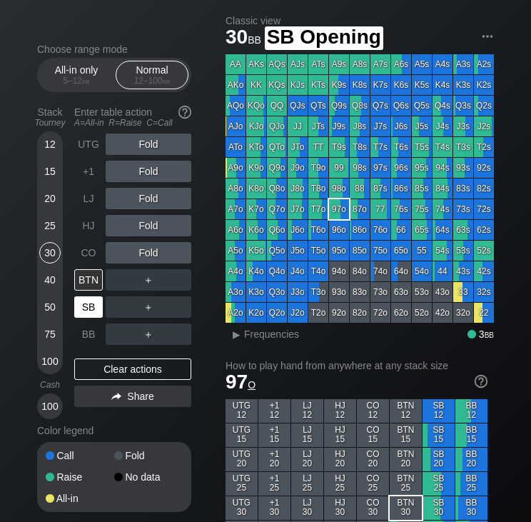
click at [100, 308] on div "SB" at bounding box center [88, 306] width 29 height 21
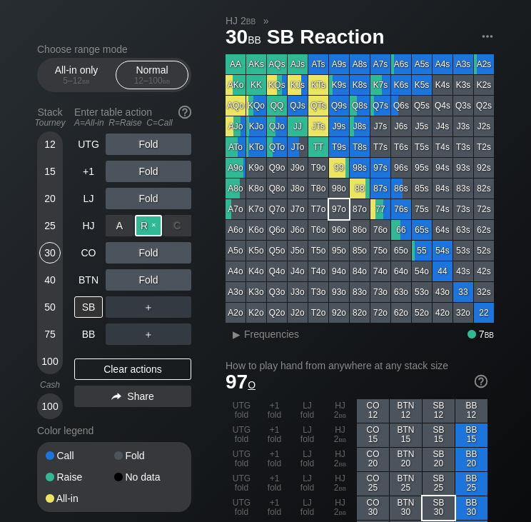
click at [140, 232] on div "R ✕" at bounding box center [149, 225] width 28 height 21
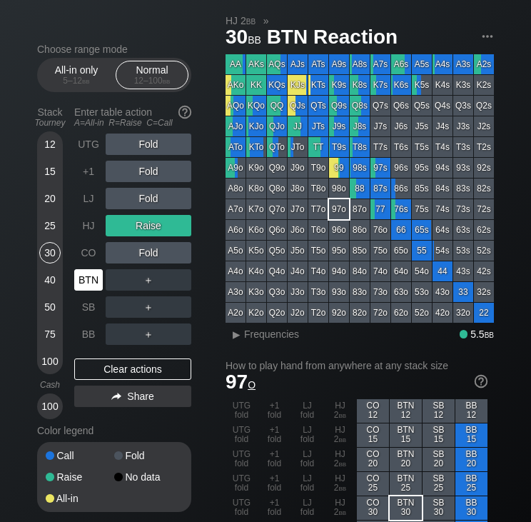
click at [78, 290] on div "BTN" at bounding box center [88, 279] width 29 height 21
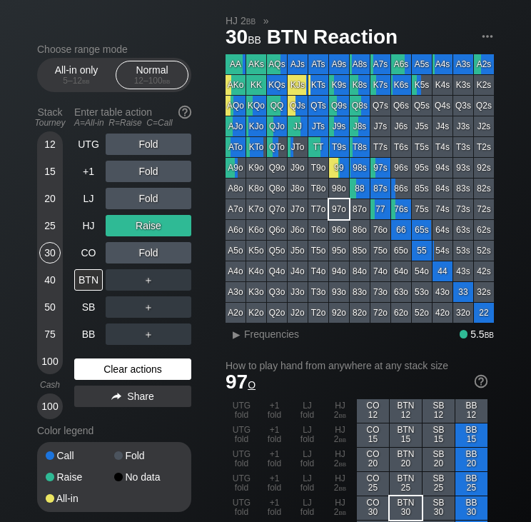
click at [133, 376] on div "Clear actions" at bounding box center [132, 368] width 117 height 21
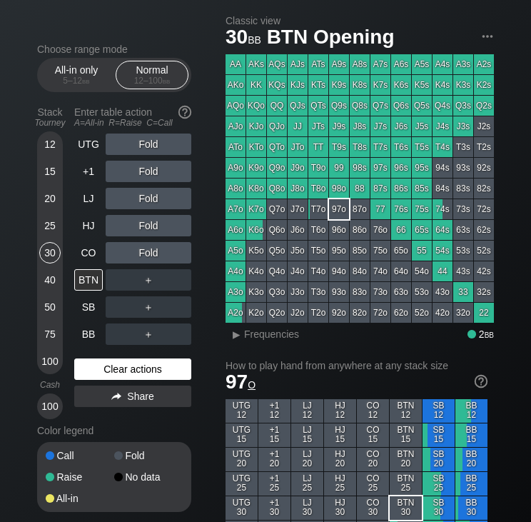
click at [147, 367] on div "Clear actions" at bounding box center [132, 368] width 117 height 21
click at [121, 370] on div "Clear actions" at bounding box center [132, 368] width 117 height 21
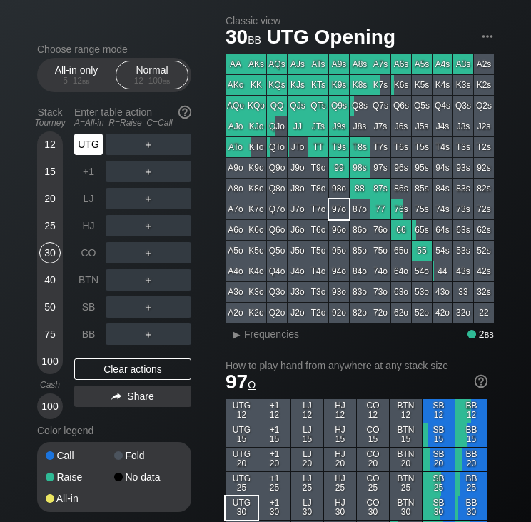
click at [81, 143] on div "UTG" at bounding box center [88, 143] width 29 height 21
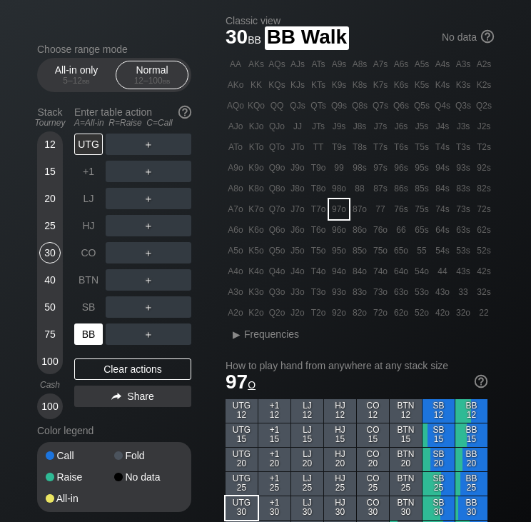
click at [80, 339] on div "BB" at bounding box center [88, 333] width 29 height 21
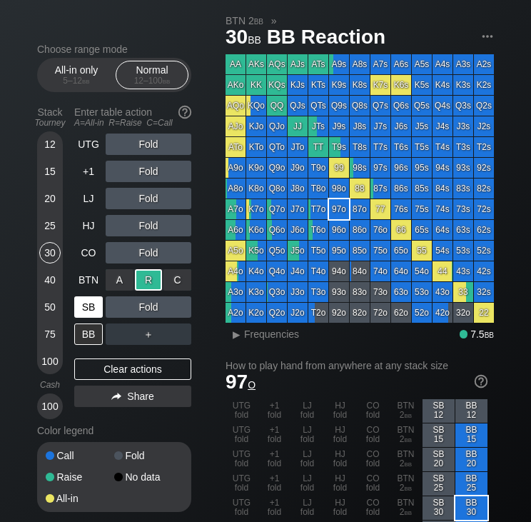
drag, startPoint x: 152, startPoint y: 282, endPoint x: 83, endPoint y: 316, distance: 77.2
click at [83, 316] on div "SB" at bounding box center [88, 306] width 29 height 21
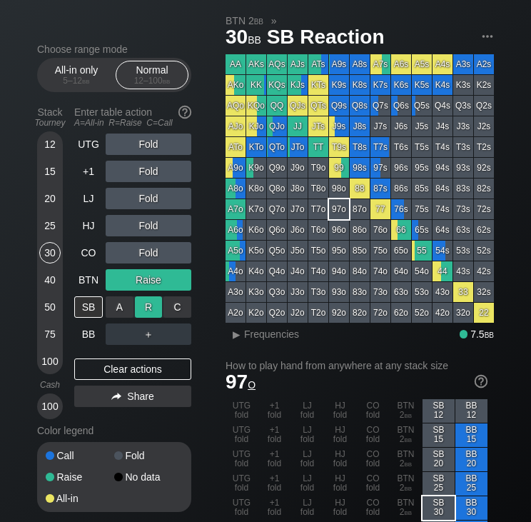
drag, startPoint x: 115, startPoint y: 310, endPoint x: 144, endPoint y: 313, distance: 29.4
click at [144, 313] on div "R ✕" at bounding box center [149, 306] width 28 height 21
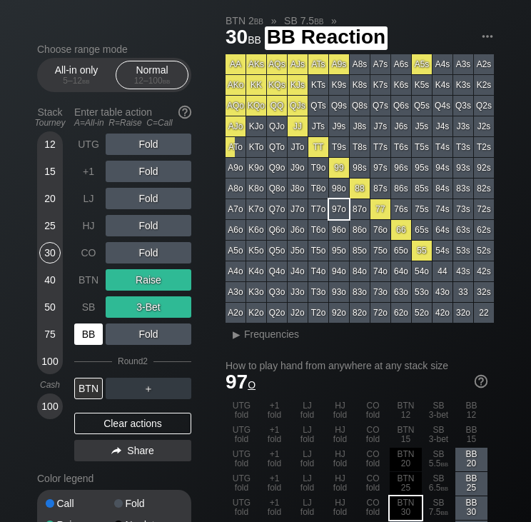
click at [86, 337] on div "BB" at bounding box center [88, 333] width 29 height 21
